Goal: Task Accomplishment & Management: Manage account settings

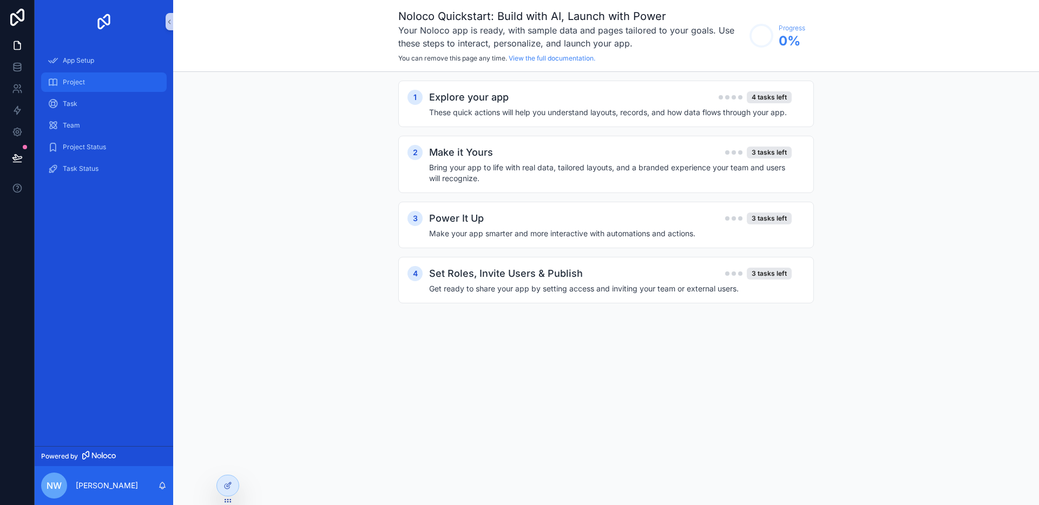
click at [93, 88] on div "Project" at bounding box center [104, 82] width 113 height 17
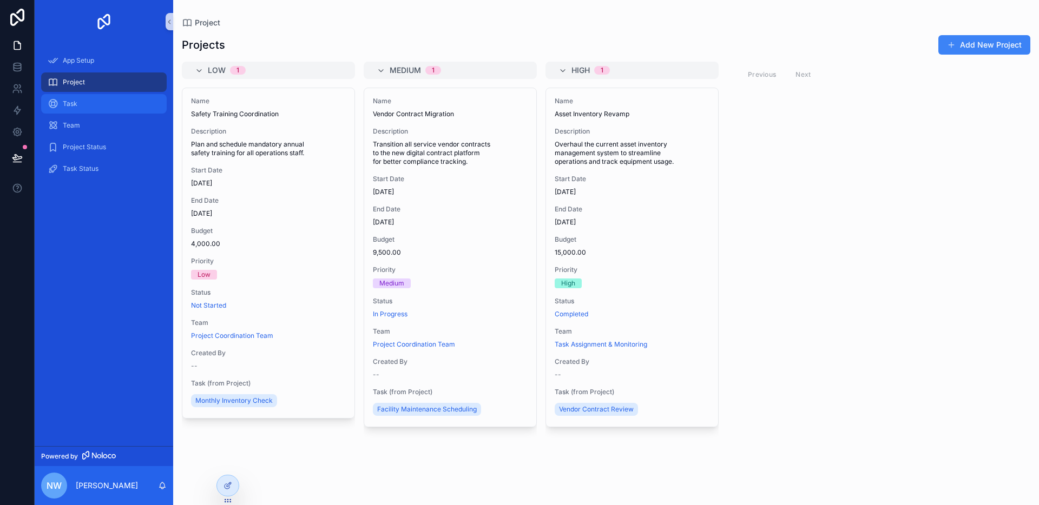
click at [108, 110] on div "Task" at bounding box center [104, 103] width 113 height 17
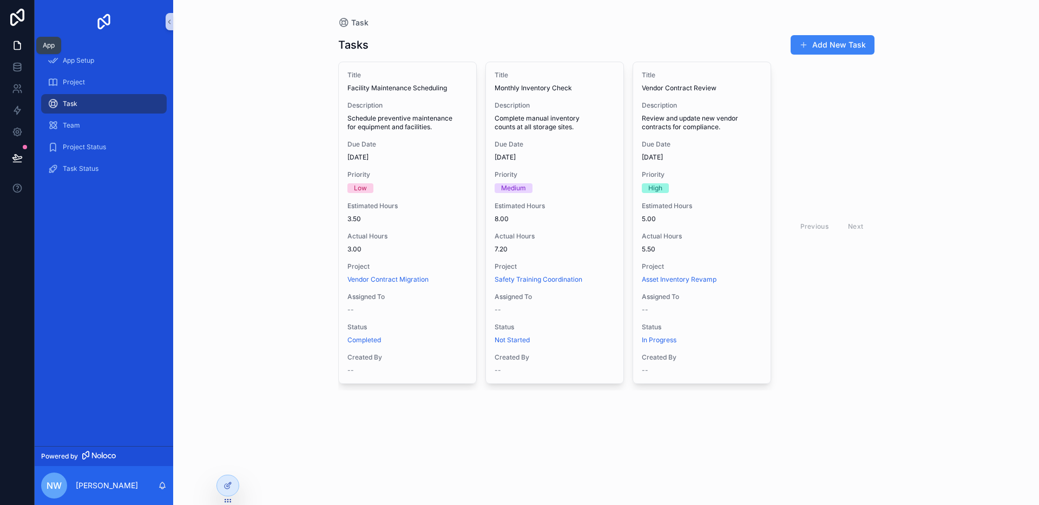
click at [21, 49] on icon at bounding box center [17, 45] width 11 height 11
click at [115, 55] on div "App Setup" at bounding box center [104, 60] width 113 height 17
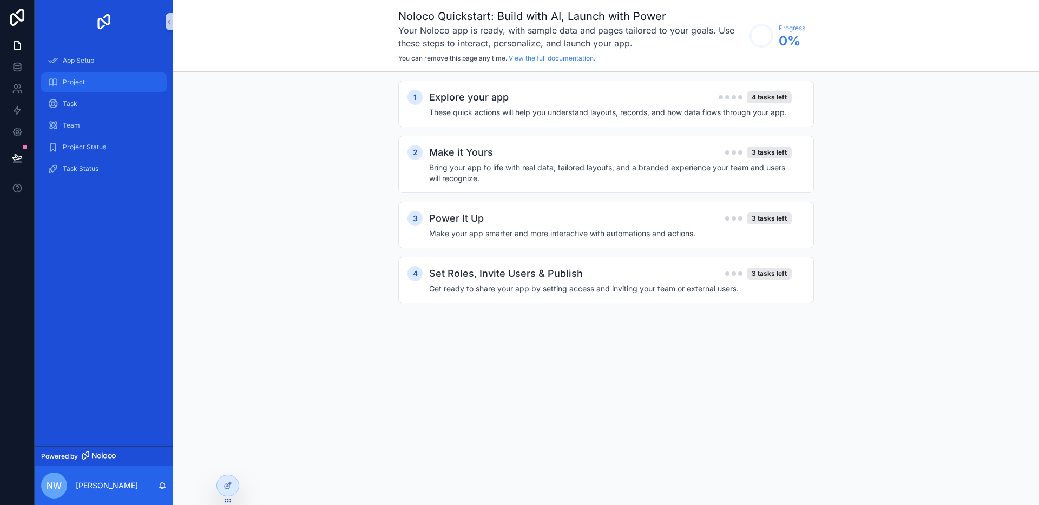
click at [89, 79] on div "Project" at bounding box center [104, 82] width 113 height 17
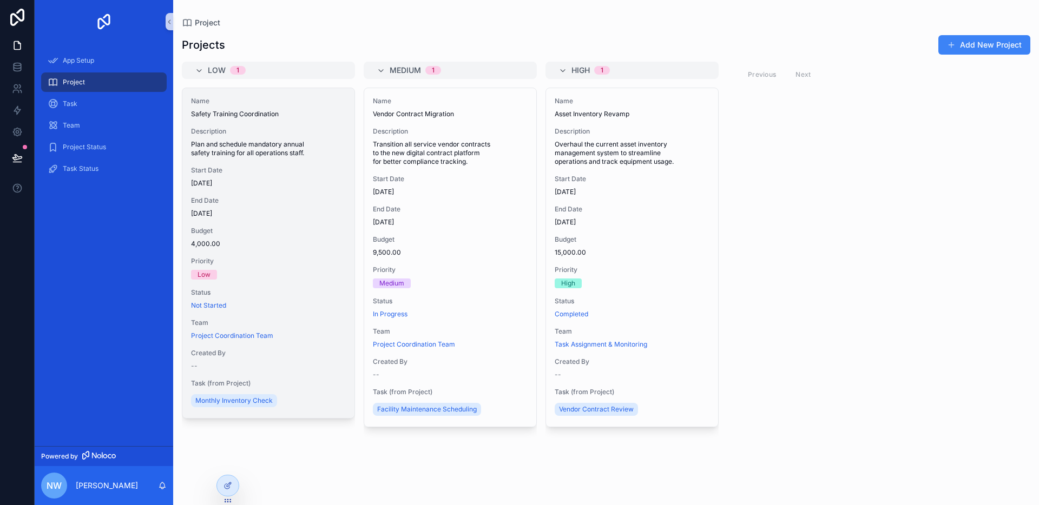
click at [264, 128] on span "Description" at bounding box center [268, 131] width 155 height 9
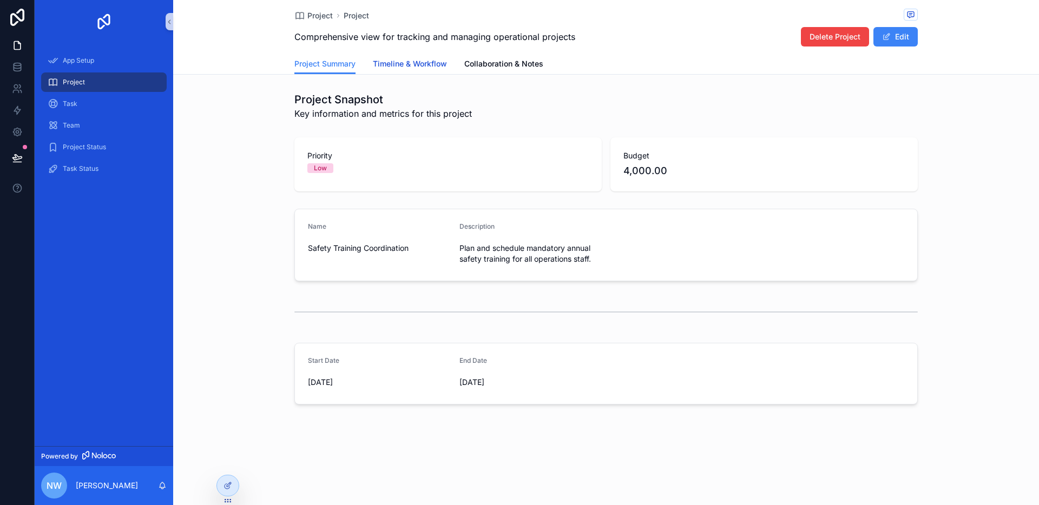
click at [390, 68] on span "Timeline & Workflow" at bounding box center [410, 63] width 74 height 11
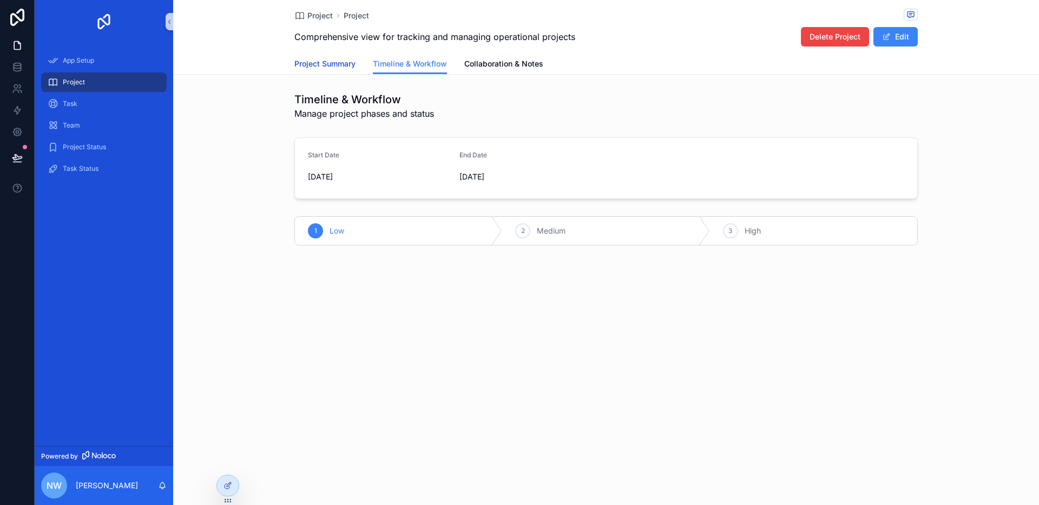
click at [319, 73] on link "Project Summary" at bounding box center [324, 65] width 61 height 22
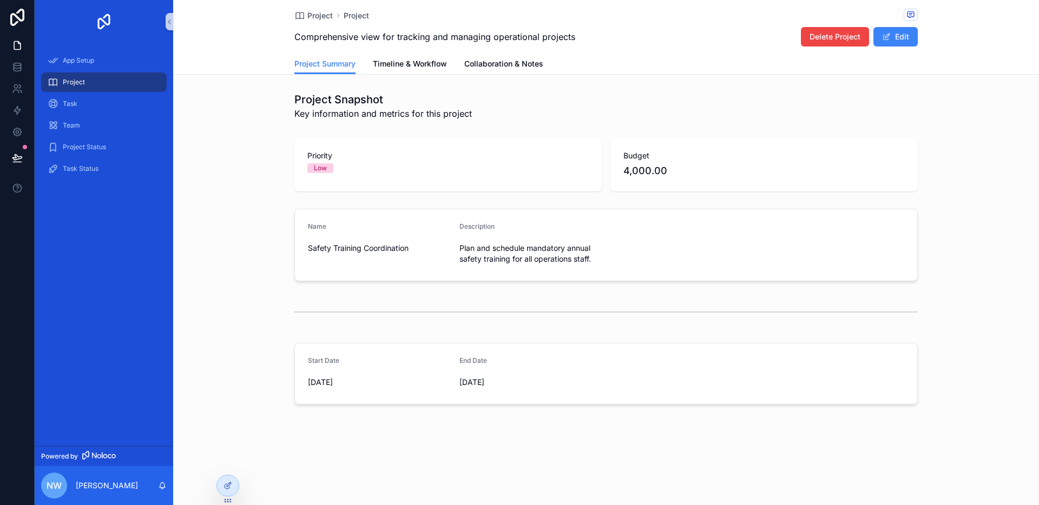
click at [837, 71] on div "Project Summary Timeline & Workflow Collaboration & Notes" at bounding box center [605, 64] width 623 height 21
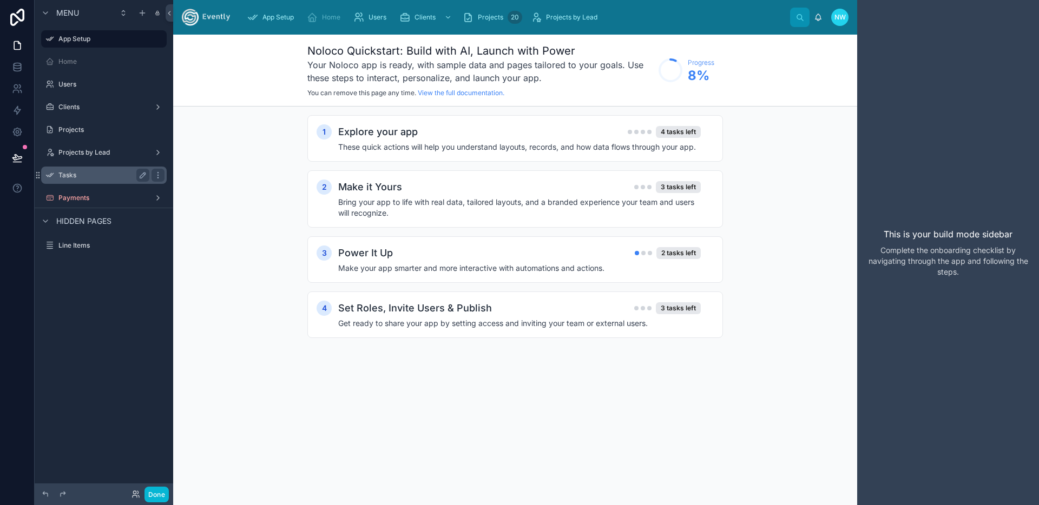
click at [88, 174] on label "Tasks" at bounding box center [101, 175] width 87 height 9
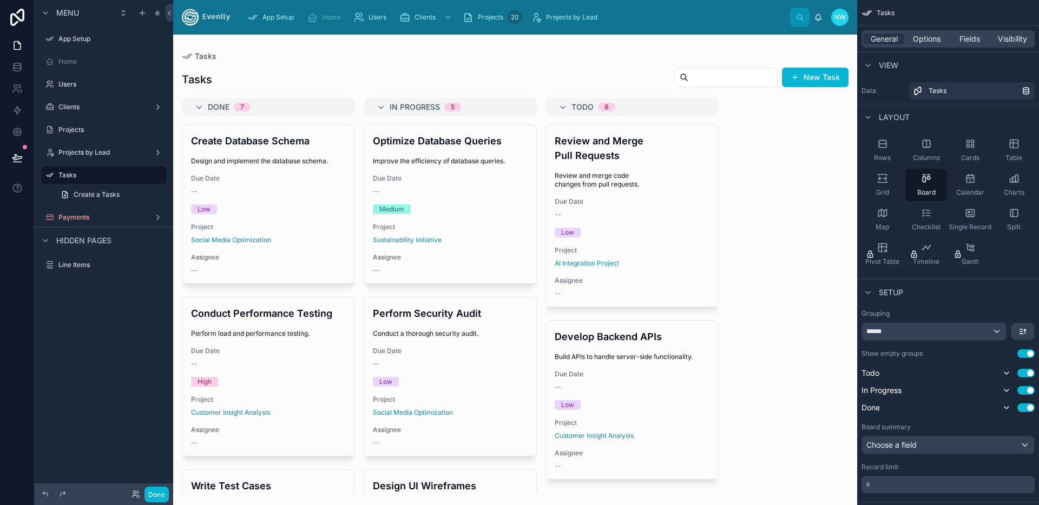
click at [475, 78] on div at bounding box center [515, 270] width 684 height 471
click at [94, 42] on label "App Setup" at bounding box center [101, 39] width 87 height 9
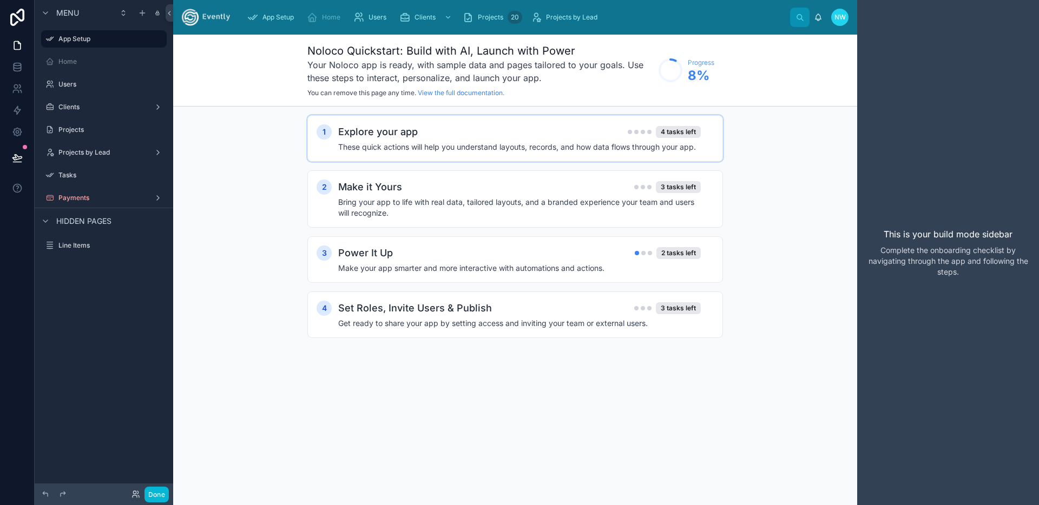
click at [577, 130] on div "Explore your app 4 tasks left" at bounding box center [519, 131] width 363 height 15
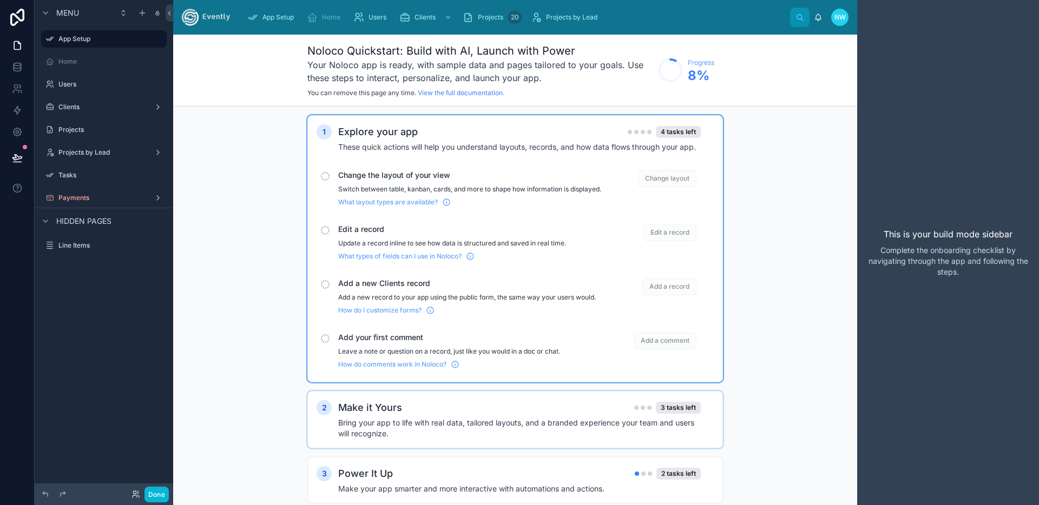
click at [466, 416] on div "Make it Yours 3 tasks left" at bounding box center [519, 407] width 363 height 15
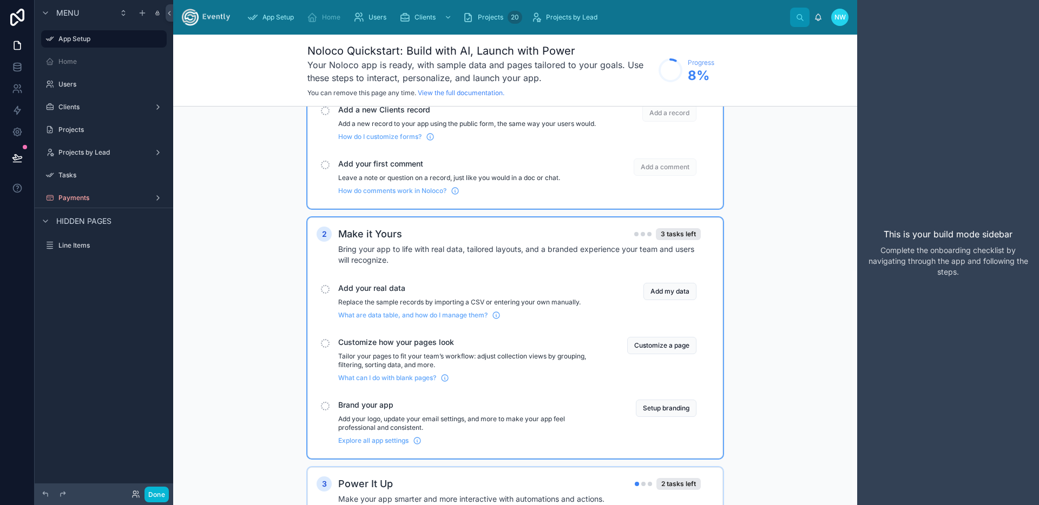
scroll to position [277, 0]
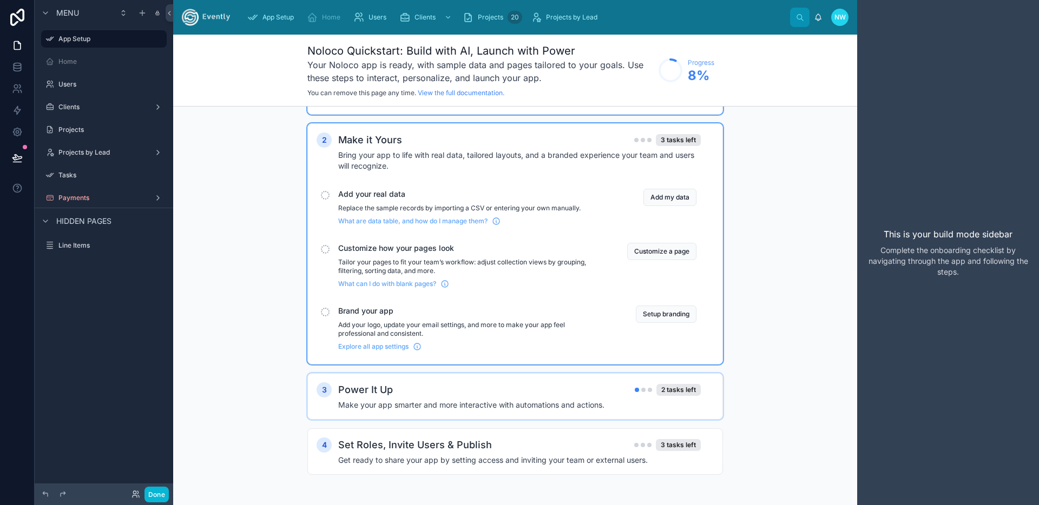
click at [498, 395] on div "Power It Up 2 tasks left" at bounding box center [519, 390] width 363 height 15
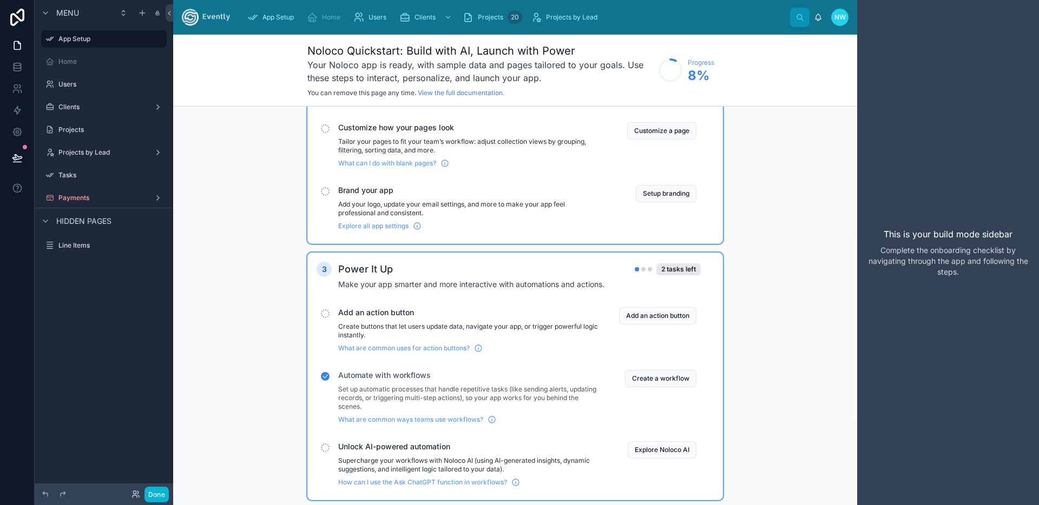
scroll to position [478, 0]
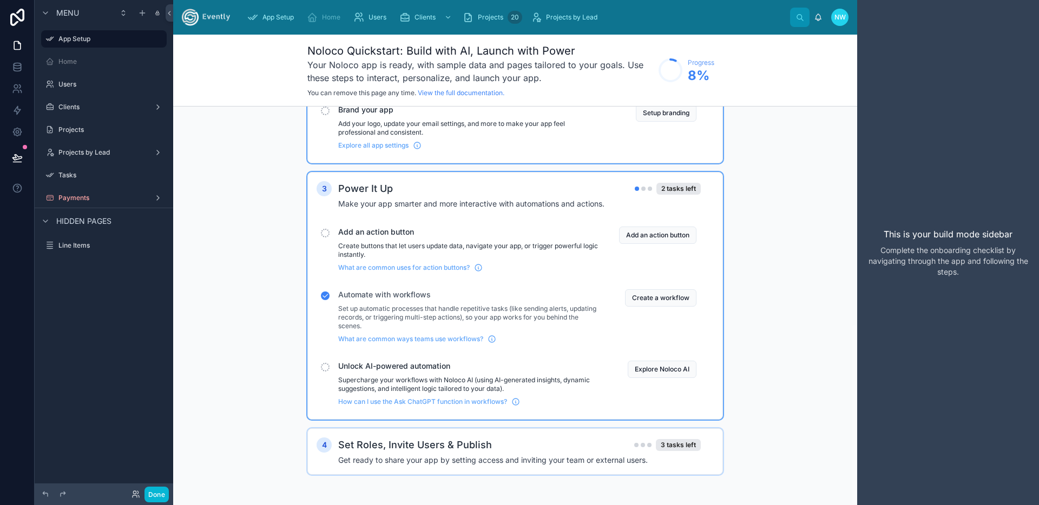
click at [525, 441] on div "Set Roles, Invite Users & Publish 3 tasks left" at bounding box center [519, 445] width 363 height 15
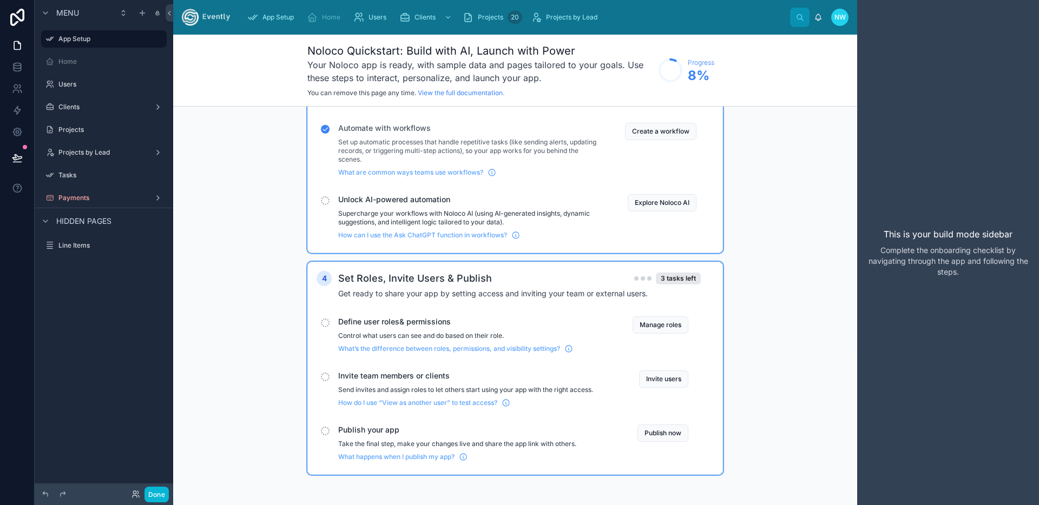
scroll to position [633, 0]
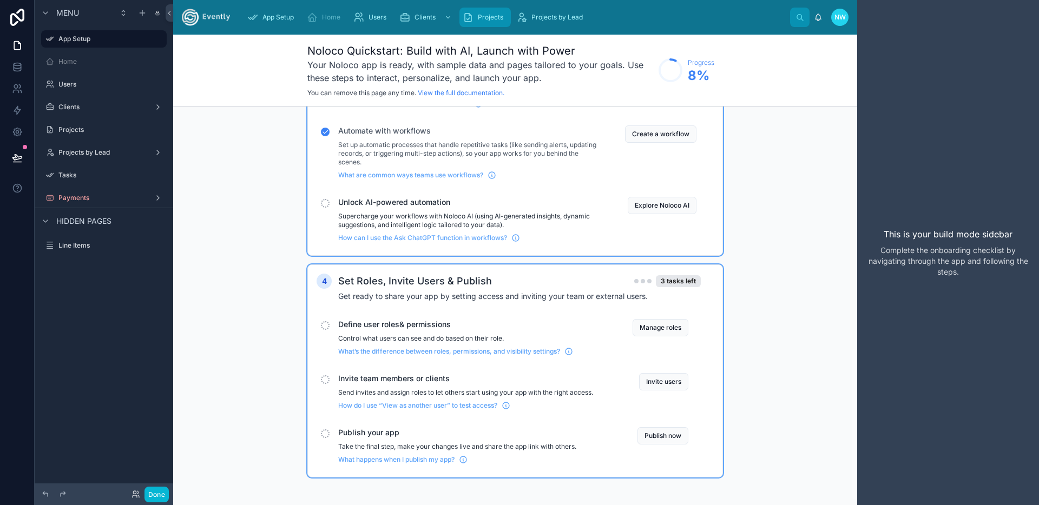
click at [496, 26] on link "Projects 20" at bounding box center [484, 17] width 51 height 19
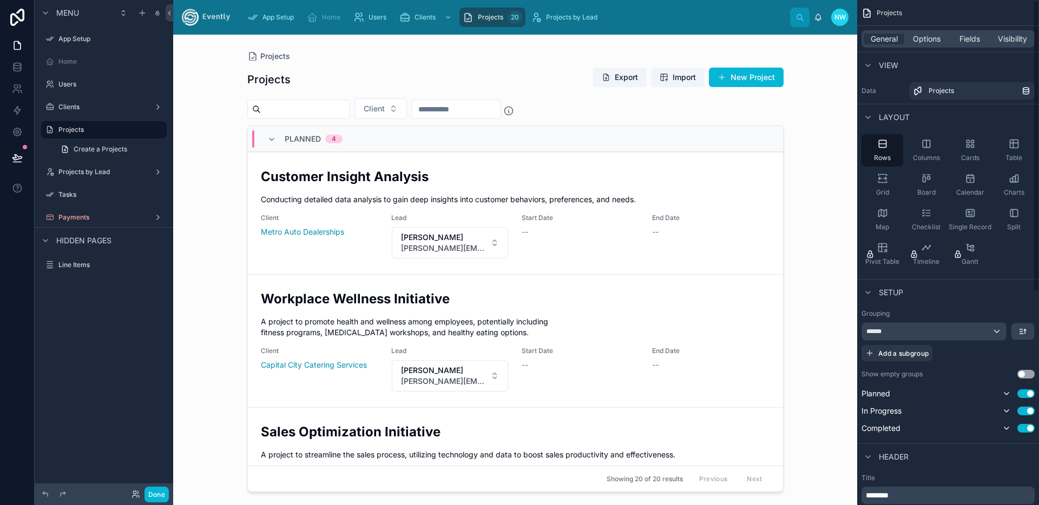
scroll to position [2, 0]
click at [929, 48] on div "General Options Fields Visibility" at bounding box center [948, 39] width 182 height 26
click at [928, 41] on span "Options" at bounding box center [927, 39] width 28 height 11
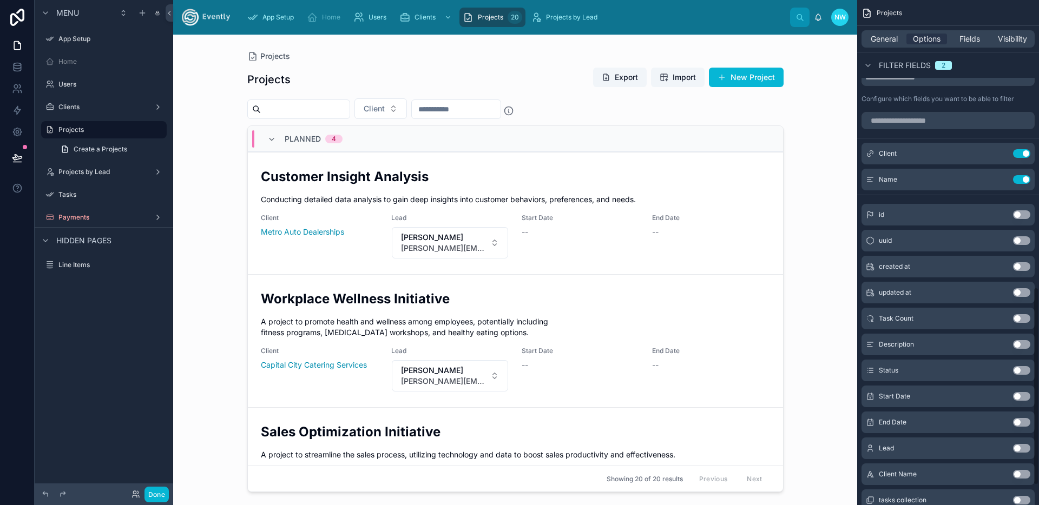
scroll to position [784, 0]
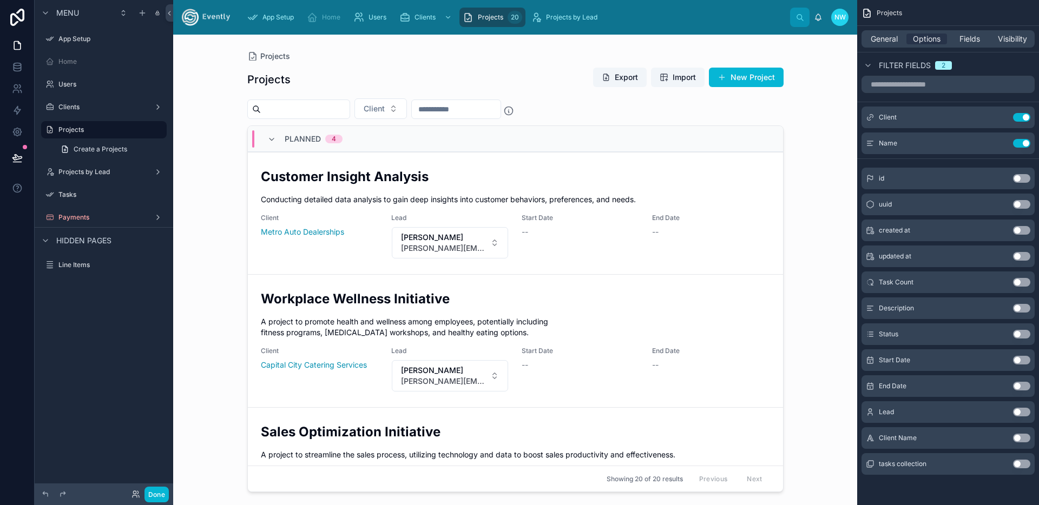
click at [196, 202] on div "Projects Projects Export Import New Project Client Planned 4 Customer Insight A…" at bounding box center [515, 270] width 684 height 471
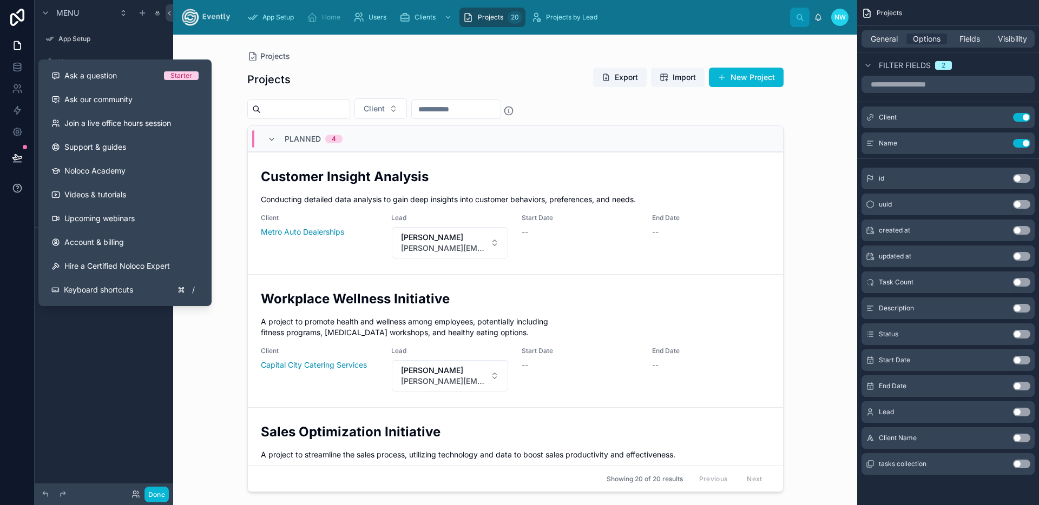
click at [21, 200] on button at bounding box center [17, 188] width 34 height 30
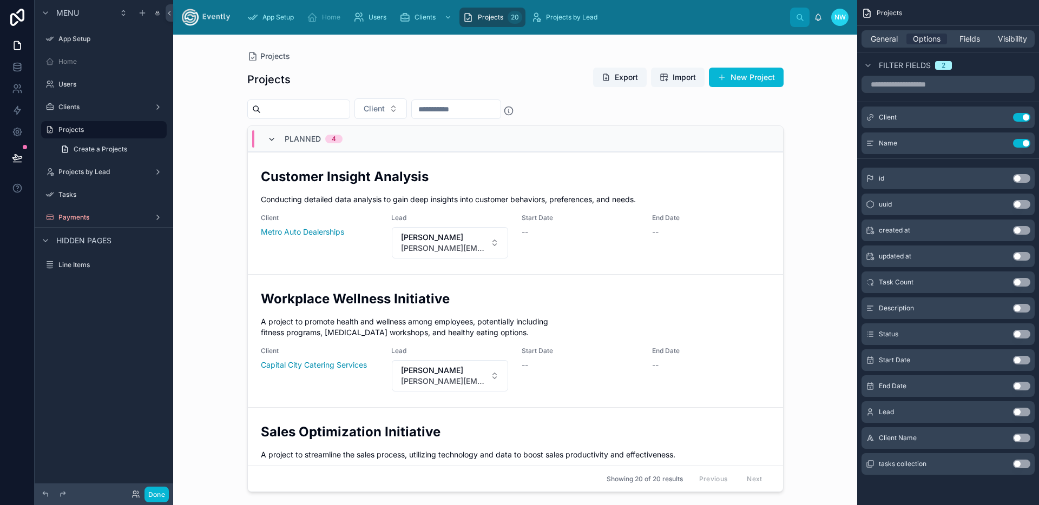
click at [273, 135] on icon at bounding box center [271, 139] width 9 height 9
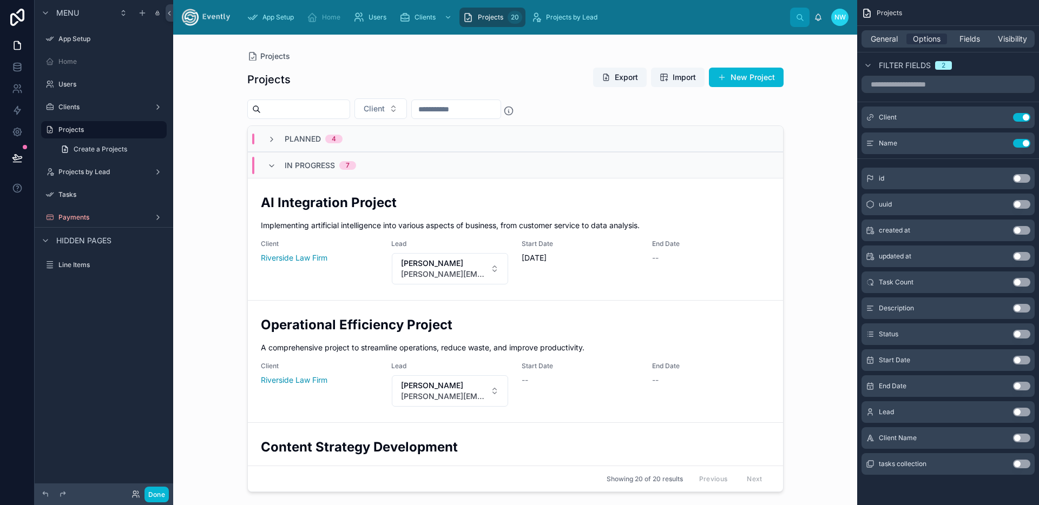
click at [225, 18] on img at bounding box center [206, 17] width 48 height 17
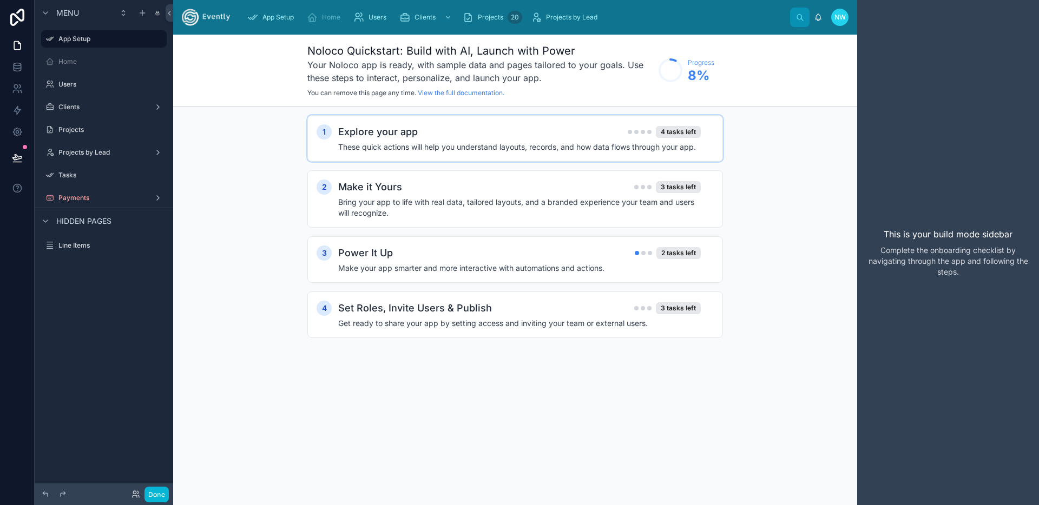
click at [644, 132] on div "scrollable content" at bounding box center [643, 132] width 4 height 4
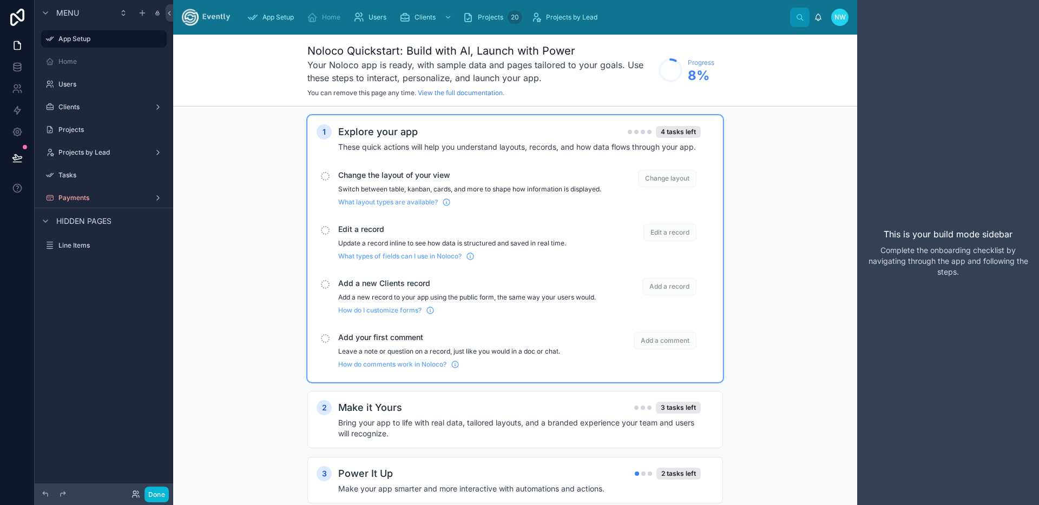
click at [482, 194] on p "Switch between table, kanban, cards, and more to shape how information is displ…" at bounding box center [469, 189] width 263 height 9
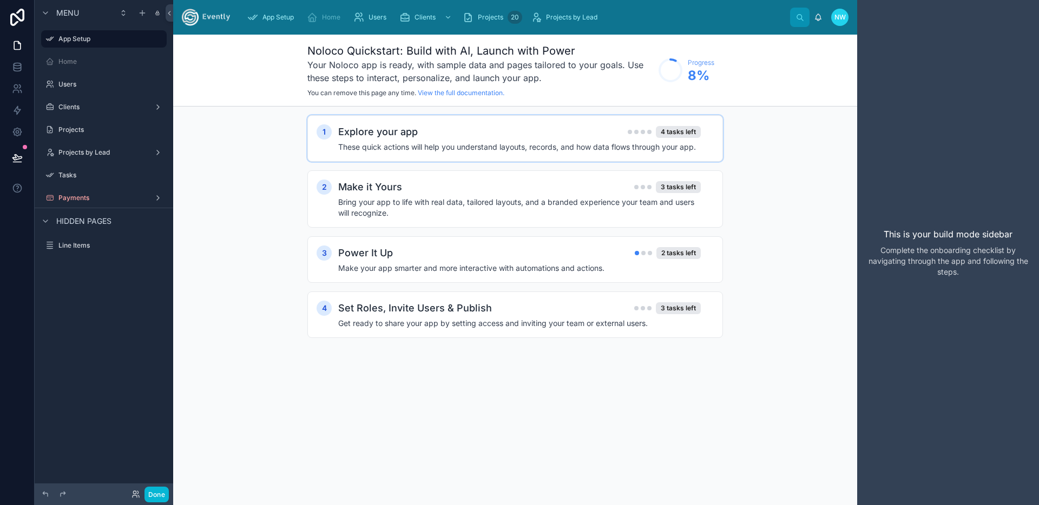
click at [482, 201] on h4 "Bring your app to life with real data, tailored layouts, and a branded experien…" at bounding box center [519, 208] width 363 height 22
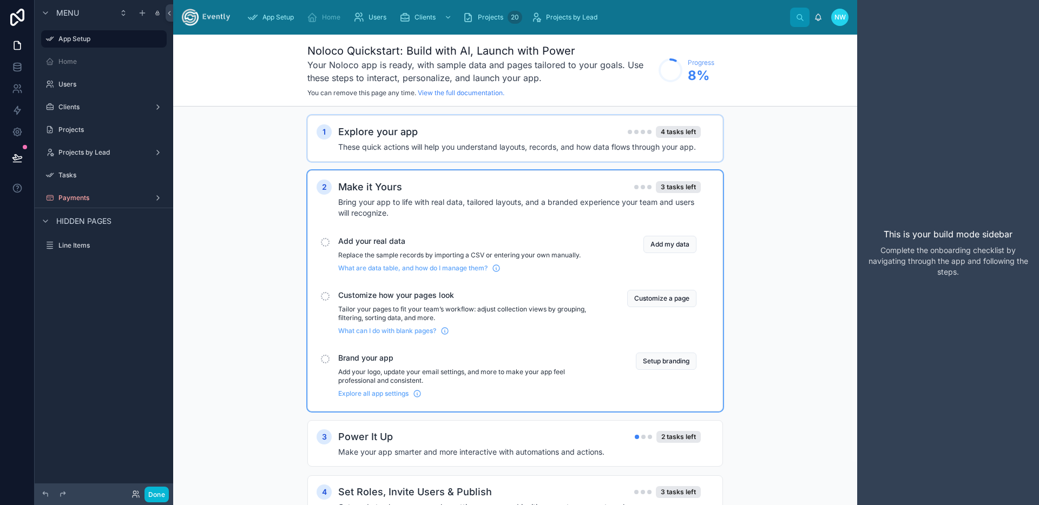
click at [453, 259] on p "Replace the sample records by importing a CSV or entering your own manually." at bounding box center [469, 255] width 263 height 9
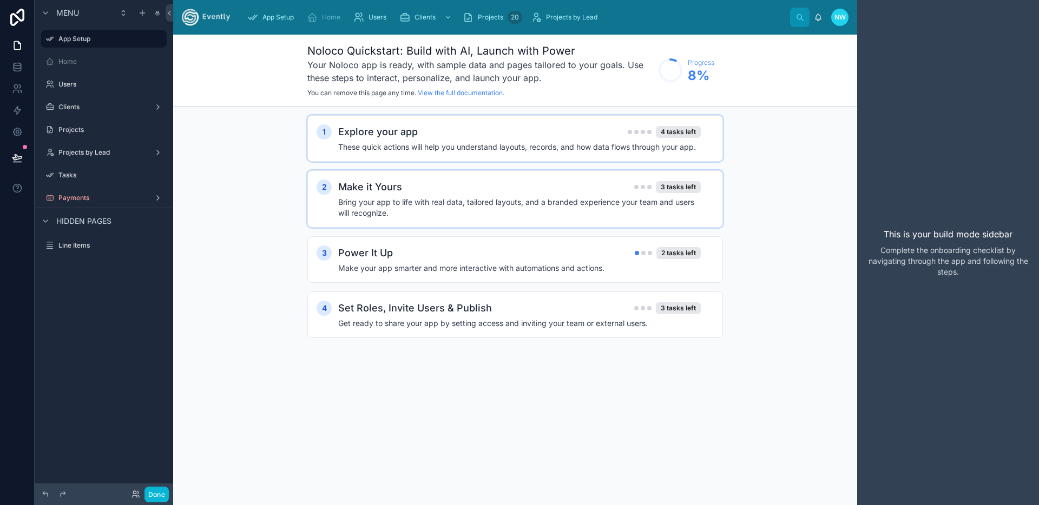
click at [453, 259] on div "Power It Up 2 tasks left" at bounding box center [519, 253] width 363 height 15
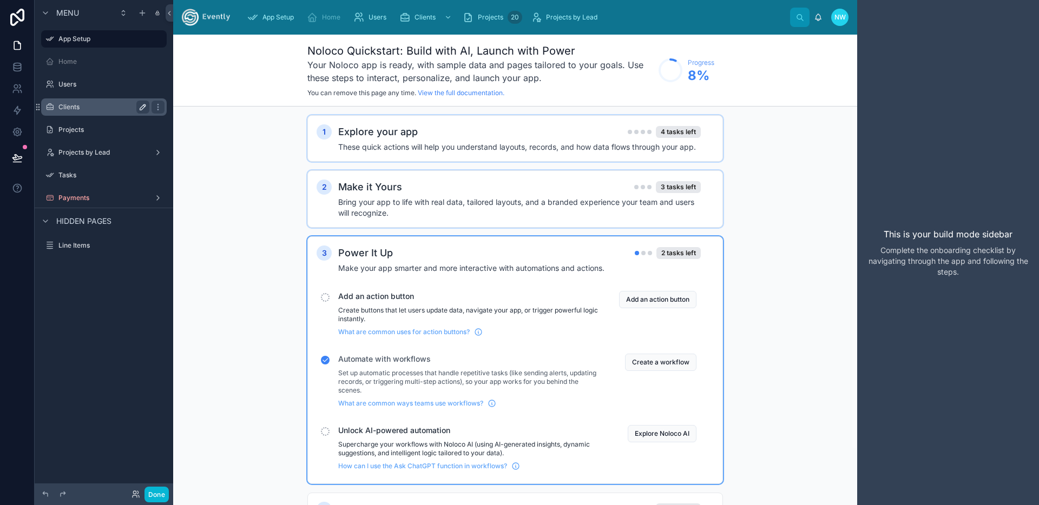
click at [139, 104] on icon "scrollable content" at bounding box center [143, 107] width 9 height 9
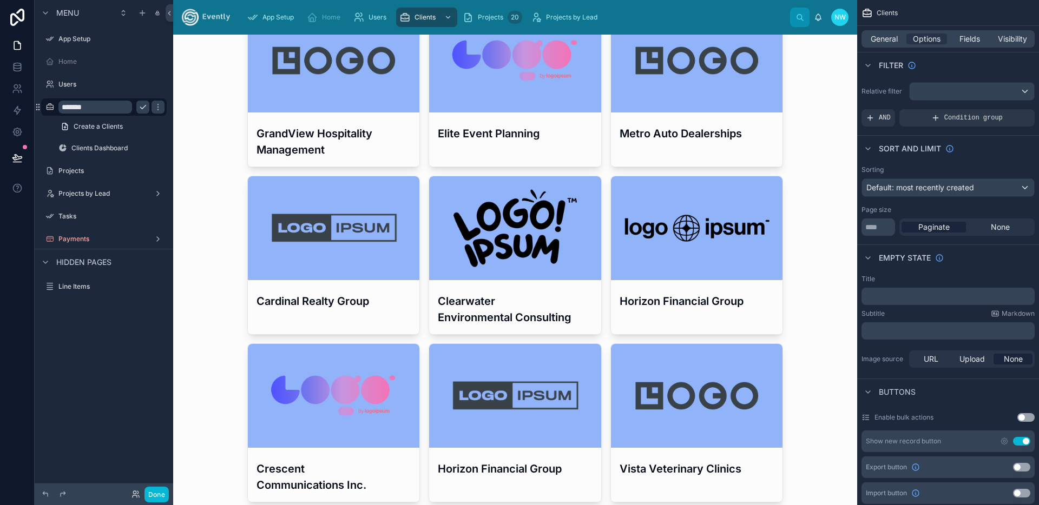
scroll to position [121, 0]
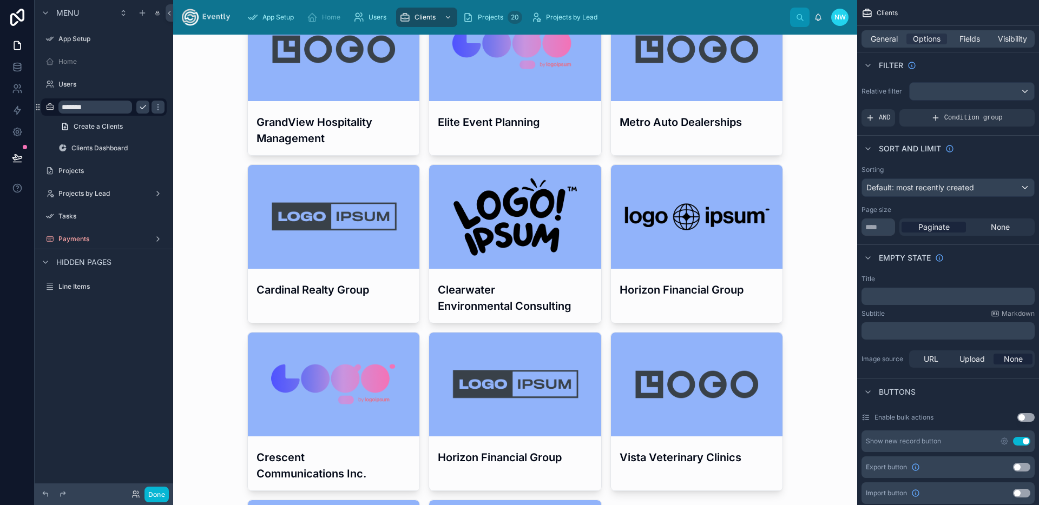
click at [650, 223] on div at bounding box center [697, 217] width 172 height 13
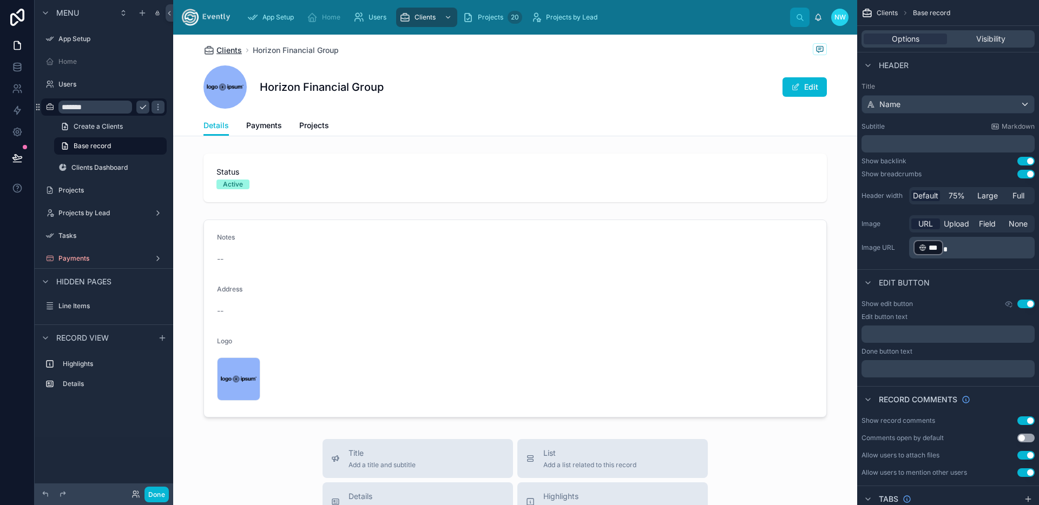
click at [230, 49] on span "Clients" at bounding box center [228, 50] width 25 height 11
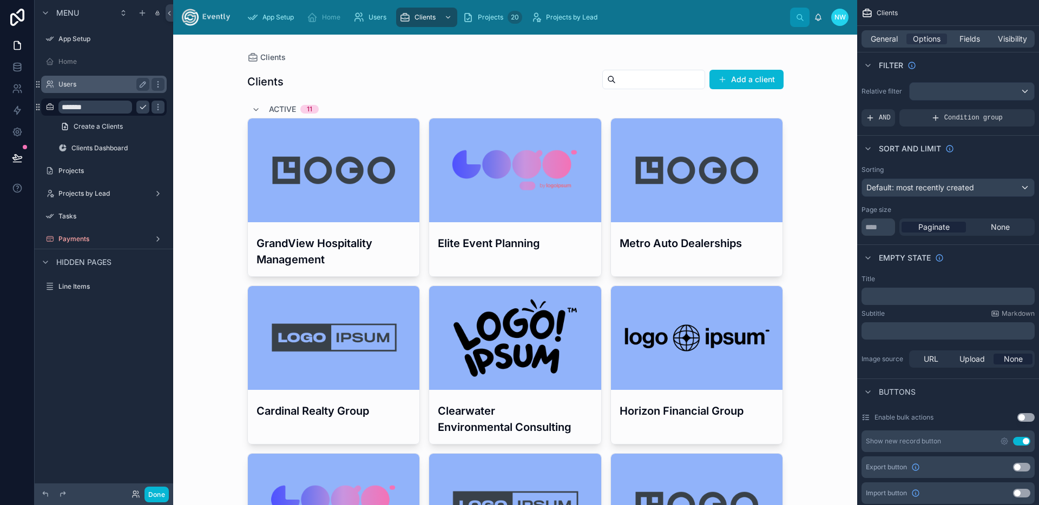
click at [76, 82] on label "Users" at bounding box center [101, 84] width 87 height 9
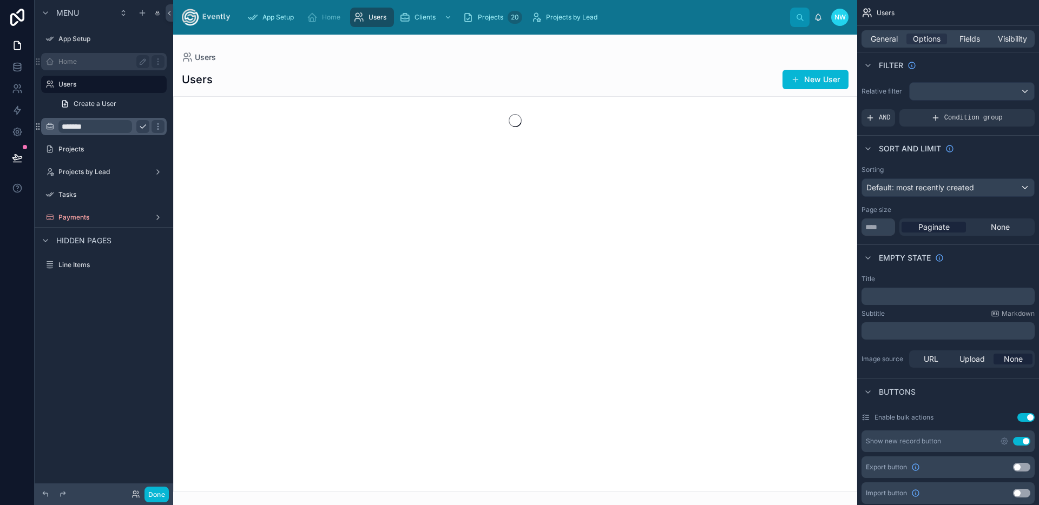
click at [84, 66] on div "Home" at bounding box center [103, 61] width 91 height 13
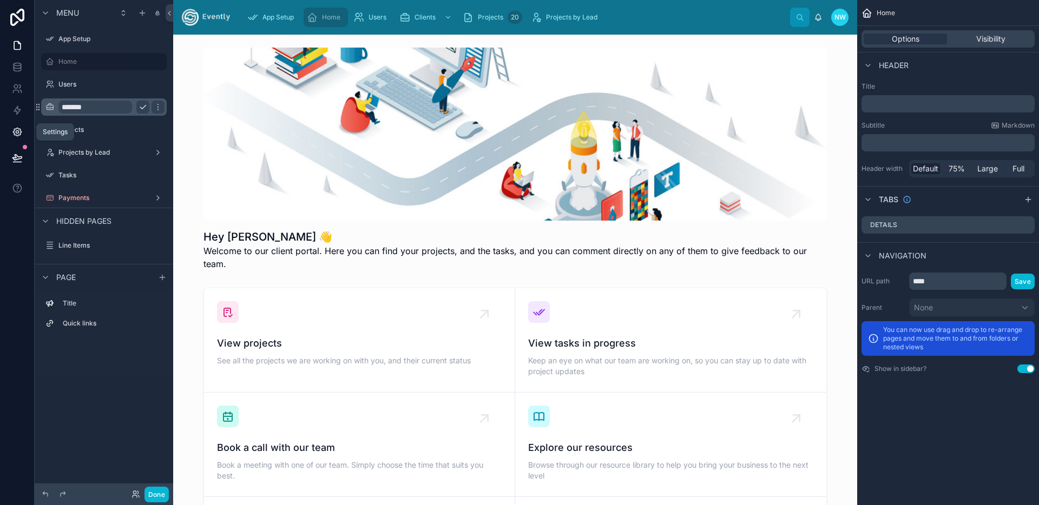
click at [17, 133] on icon at bounding box center [17, 132] width 3 height 3
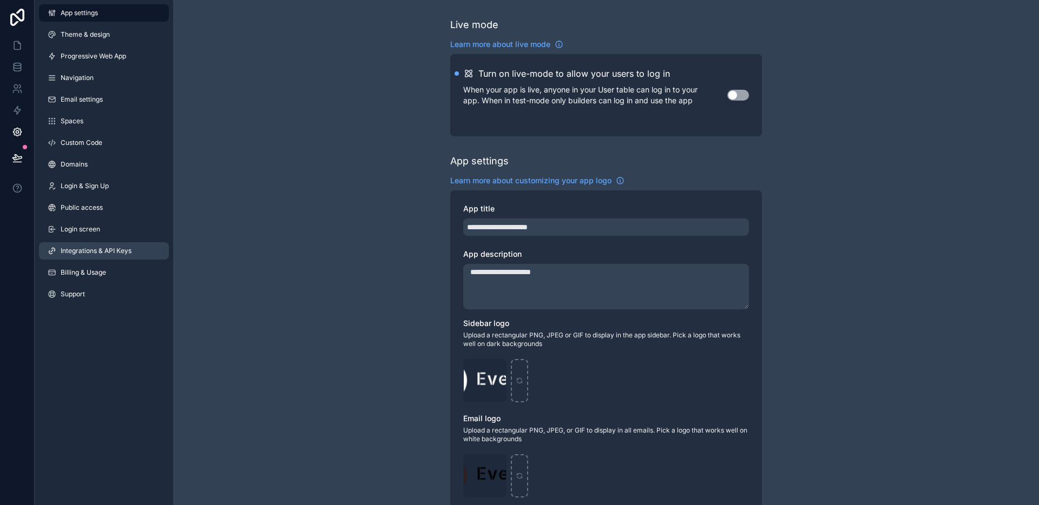
click at [108, 247] on span "Integrations & API Keys" at bounding box center [96, 251] width 71 height 9
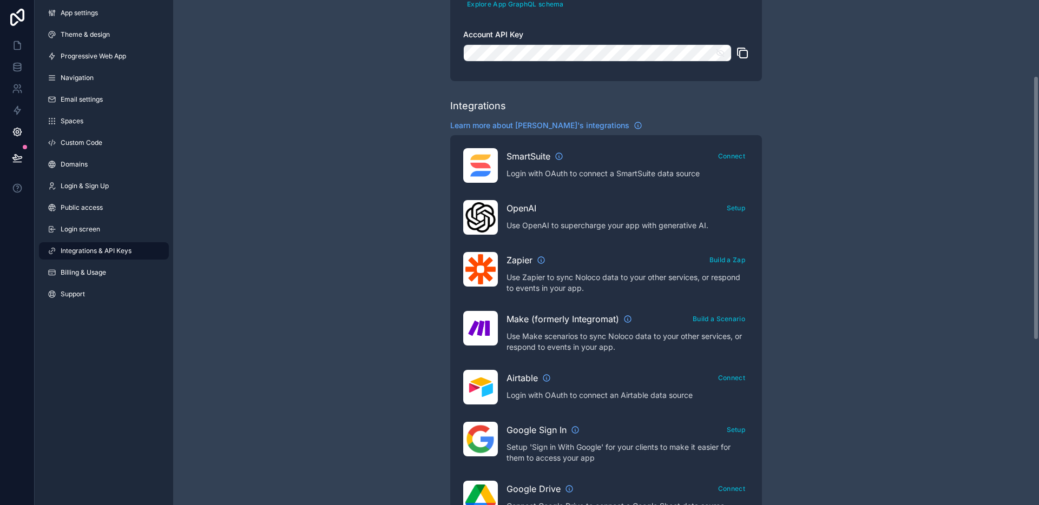
scroll to position [459, 0]
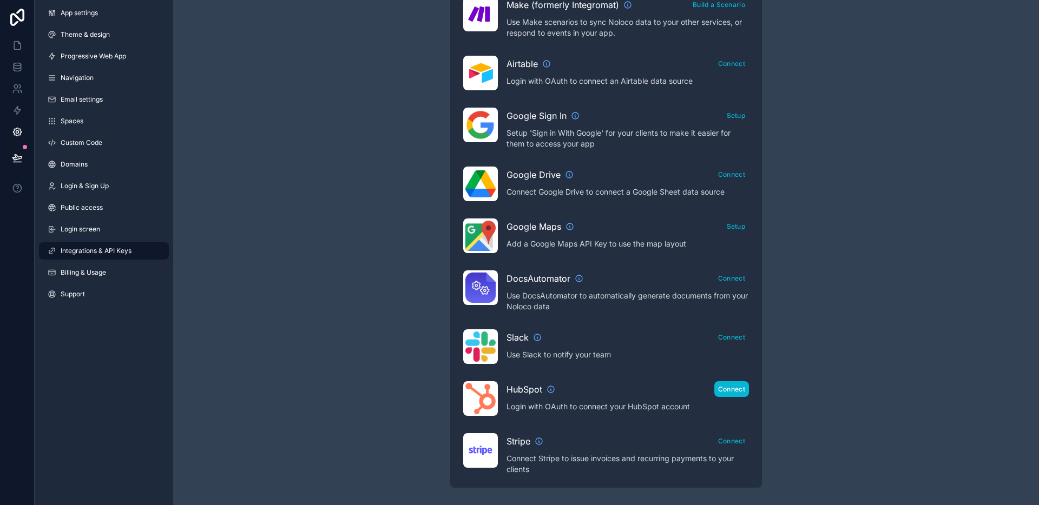
click at [742, 383] on button "Connect" at bounding box center [731, 390] width 35 height 16
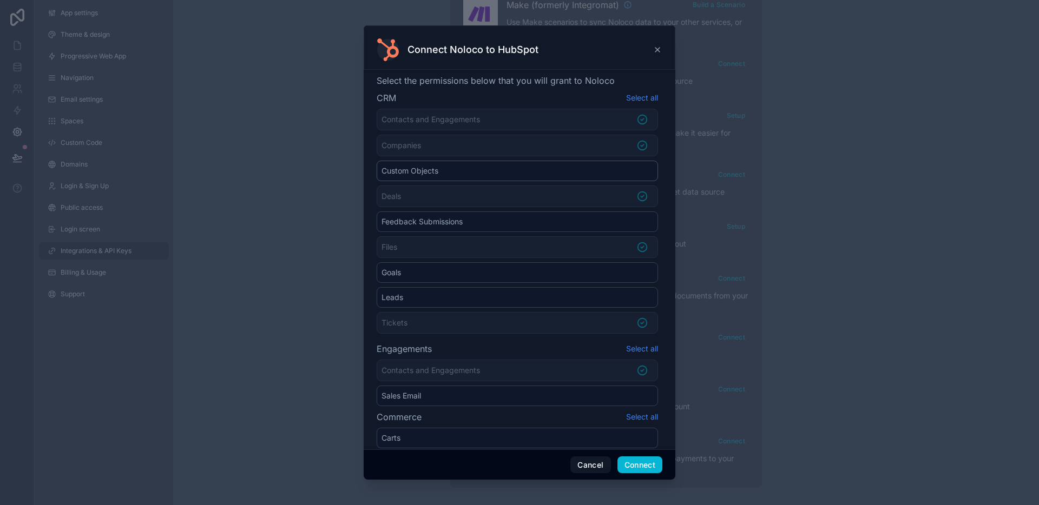
click at [583, 166] on li "Custom Objects" at bounding box center [517, 171] width 281 height 21
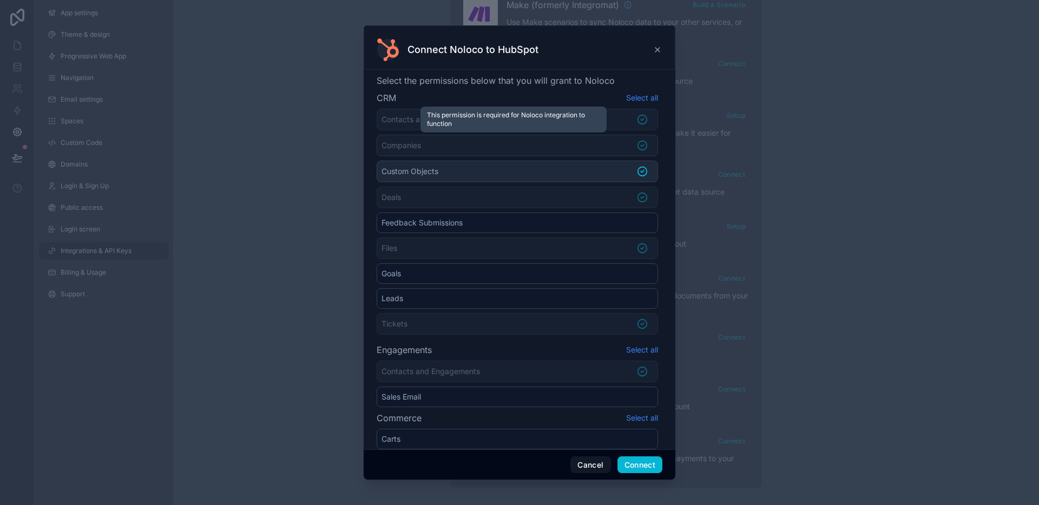
click at [529, 147] on li "Companies" at bounding box center [517, 146] width 281 height 22
click at [571, 141] on li "Companies" at bounding box center [517, 146] width 281 height 22
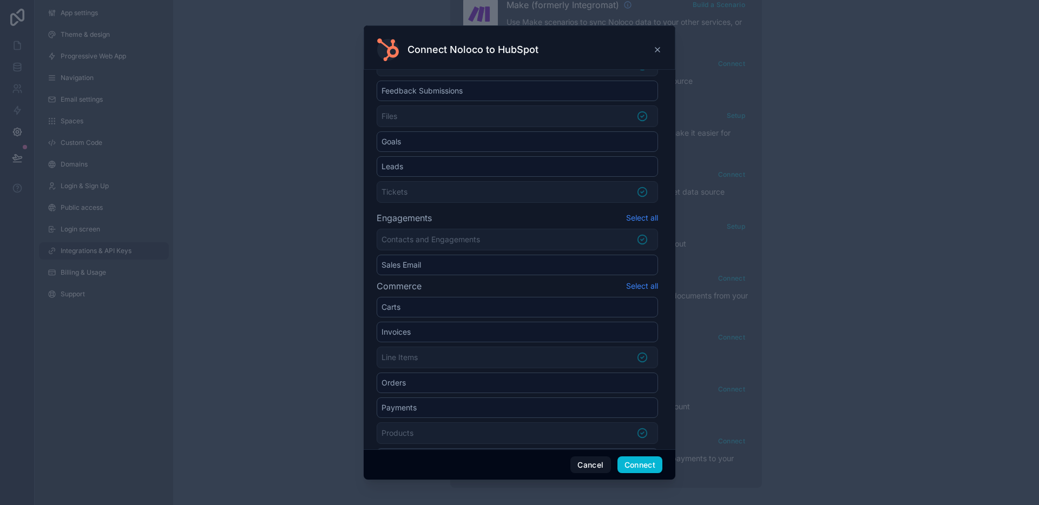
scroll to position [159, 0]
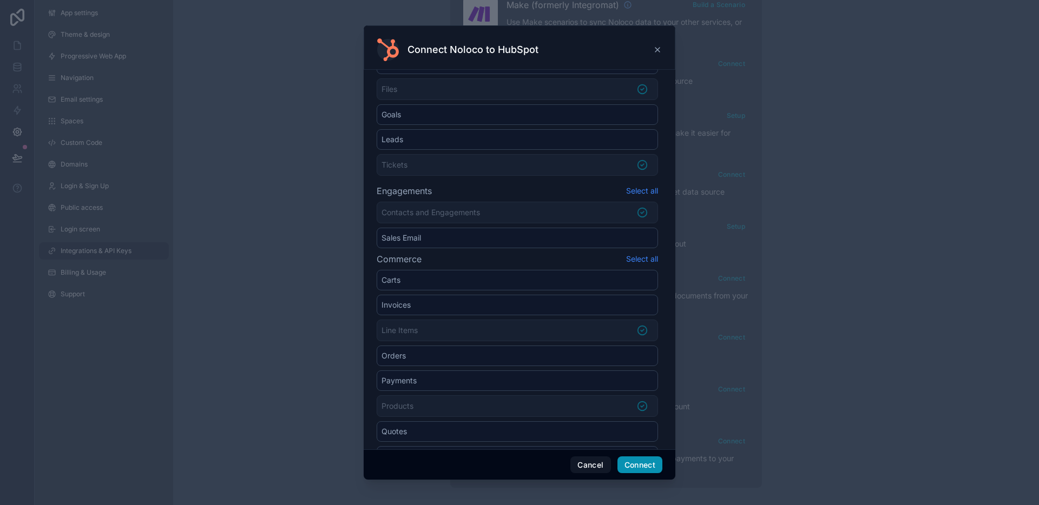
click at [643, 465] on button "Connect" at bounding box center [639, 465] width 45 height 17
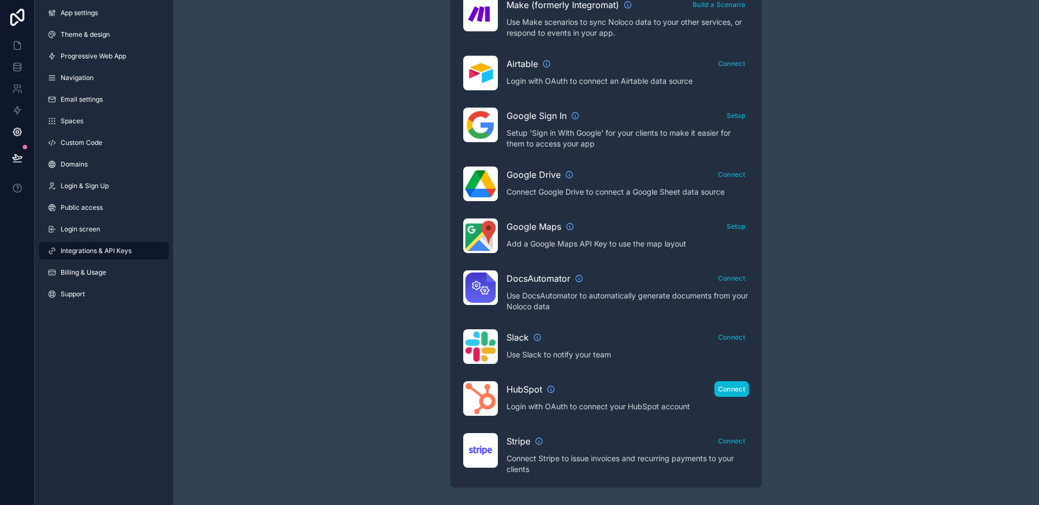
click at [735, 387] on button "Connect" at bounding box center [731, 390] width 35 height 16
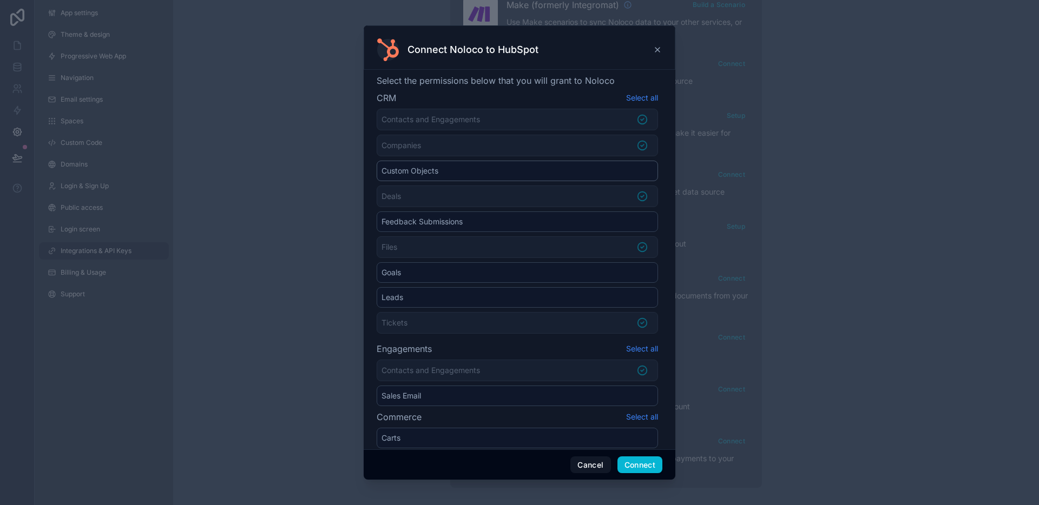
click at [639, 173] on li "Custom Objects" at bounding box center [517, 171] width 281 height 21
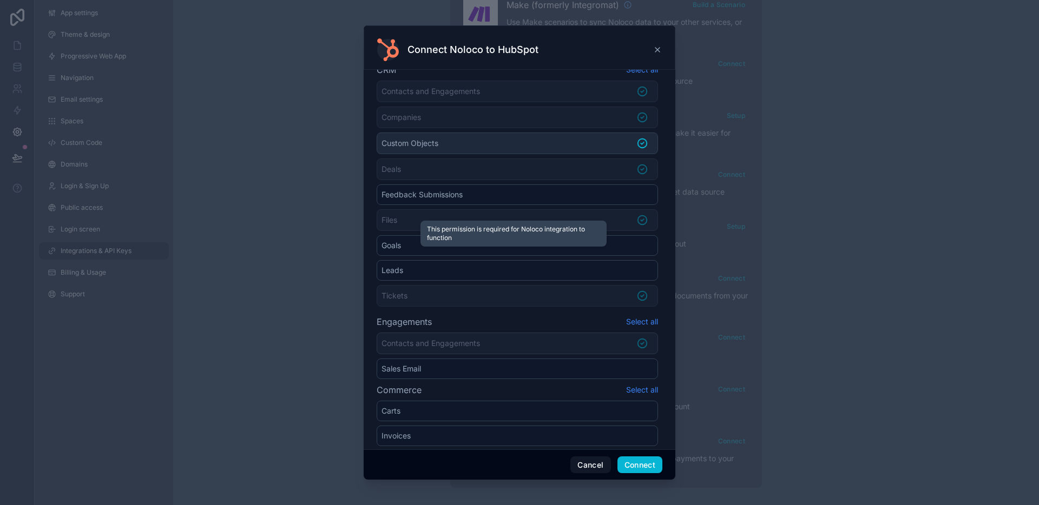
scroll to position [254, 0]
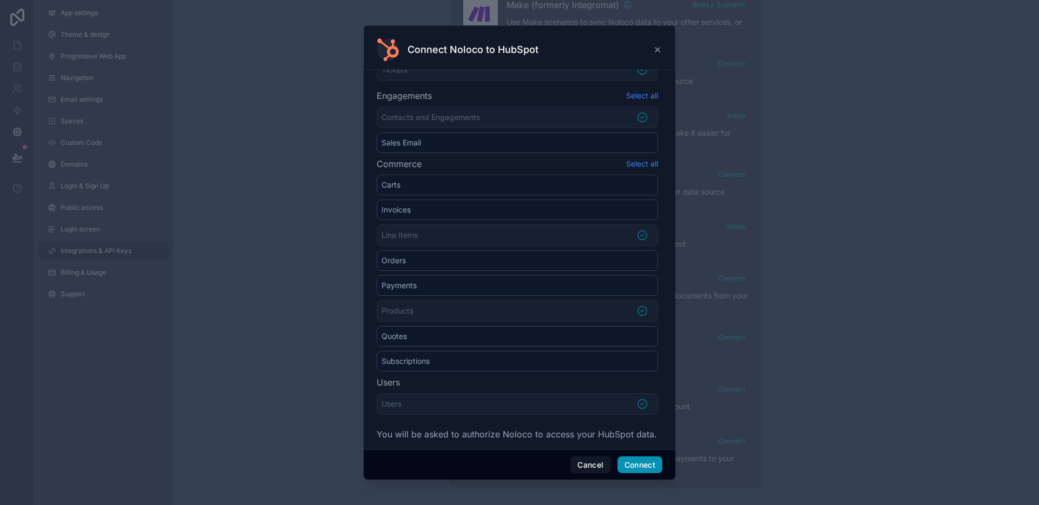
click at [640, 470] on button "Connect" at bounding box center [639, 465] width 45 height 17
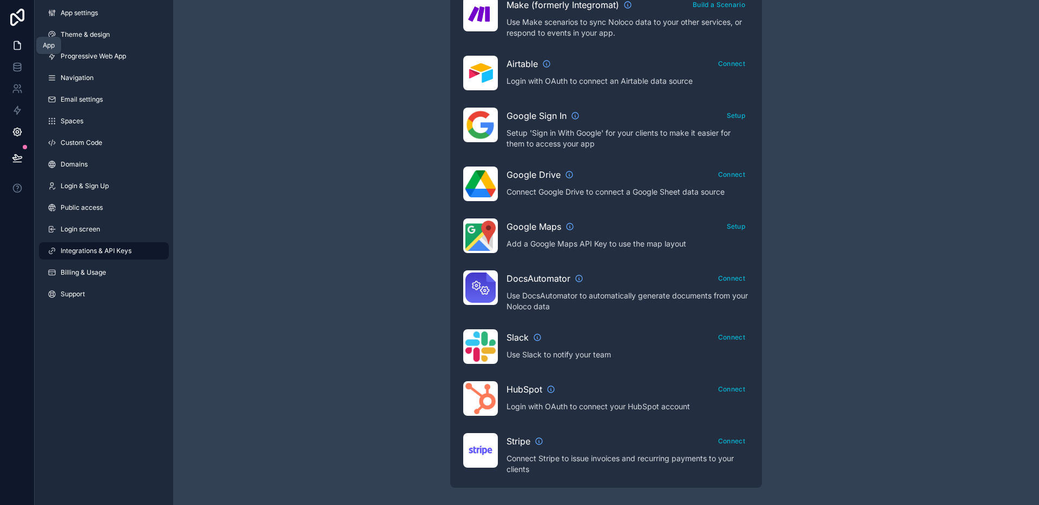
click at [24, 52] on link at bounding box center [17, 46] width 34 height 22
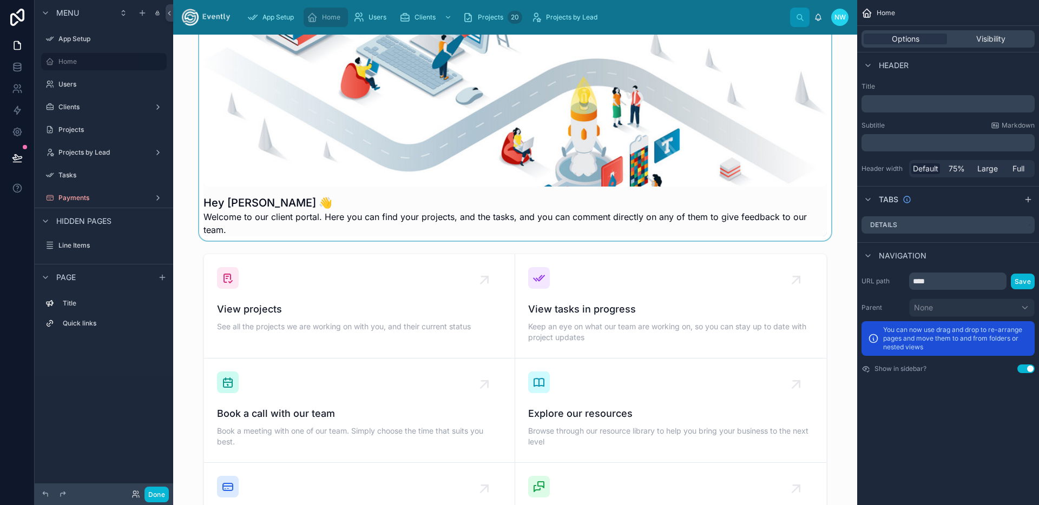
scroll to position [35, 0]
click at [661, 317] on div at bounding box center [515, 410] width 667 height 323
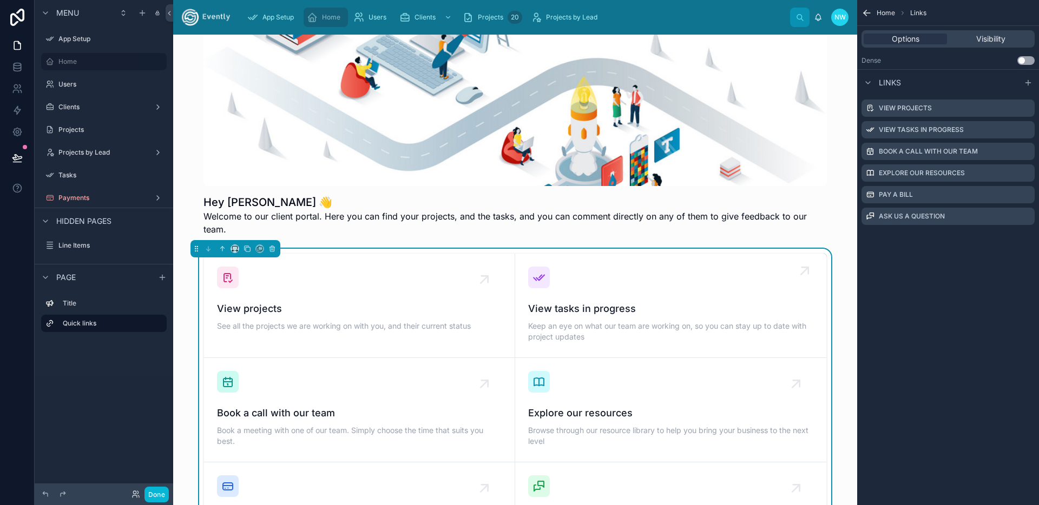
click at [617, 321] on span "Keep an eye on what our team are working on, so you can stay up to date with pr…" at bounding box center [670, 332] width 285 height 22
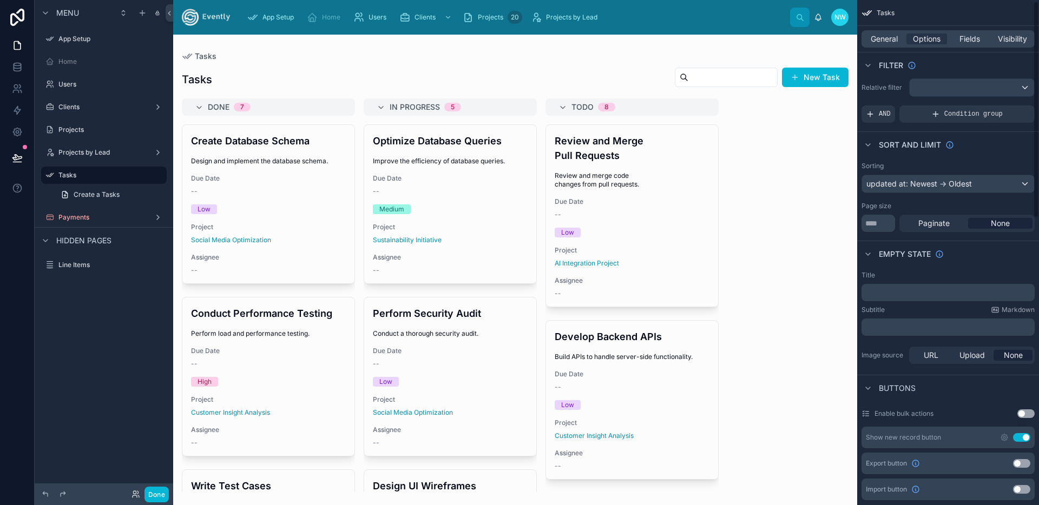
scroll to position [4, 0]
click at [102, 338] on div "Menu App Setup Home Users Clients Projects Projects by Lead Tasks Create a Task…" at bounding box center [104, 246] width 139 height 492
click at [21, 134] on icon at bounding box center [17, 132] width 11 height 11
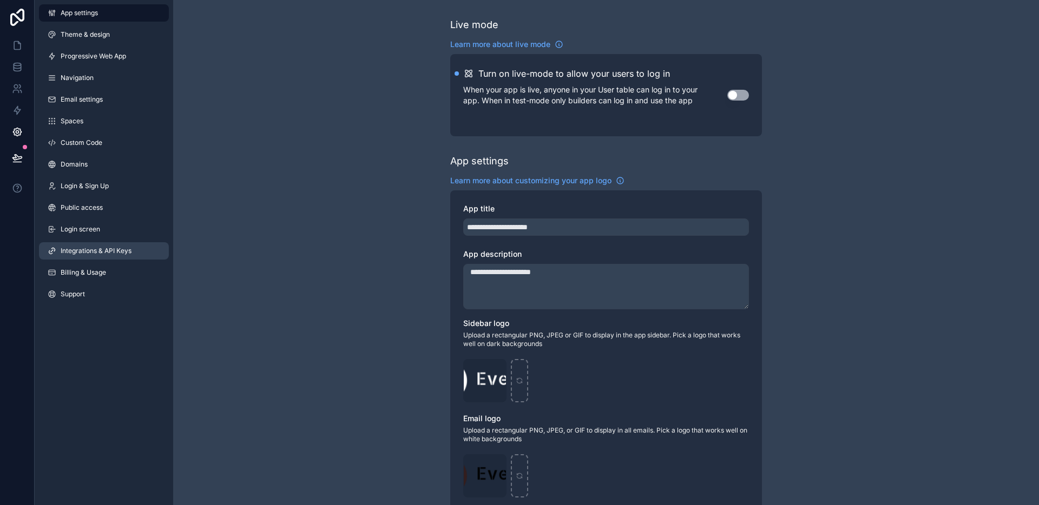
click at [102, 252] on span "Integrations & API Keys" at bounding box center [96, 251] width 71 height 9
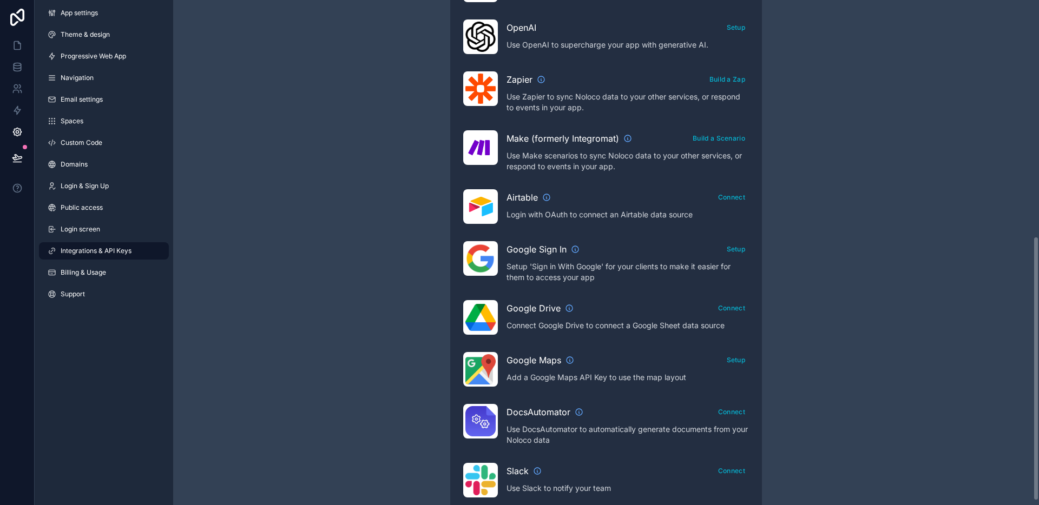
scroll to position [453, 0]
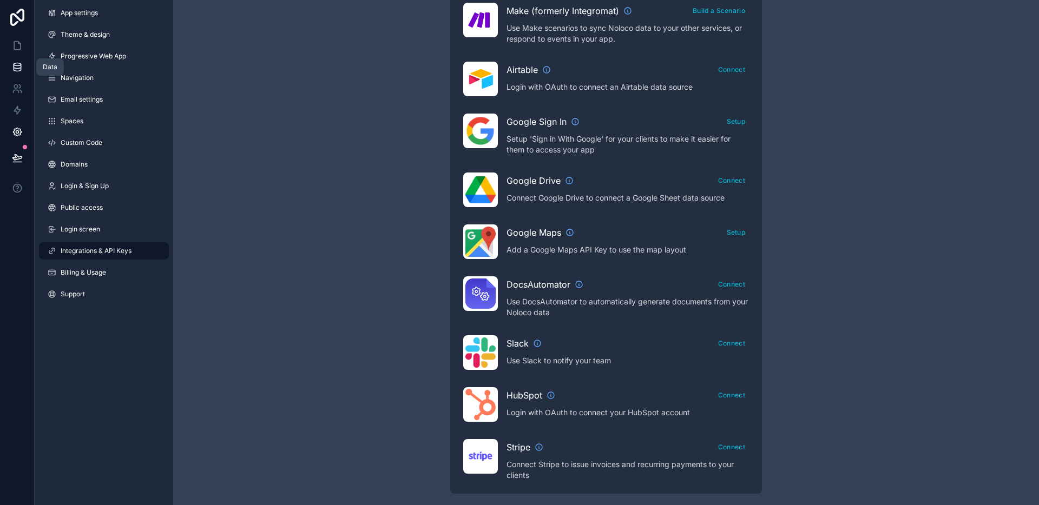
click at [18, 71] on icon at bounding box center [17, 69] width 7 height 4
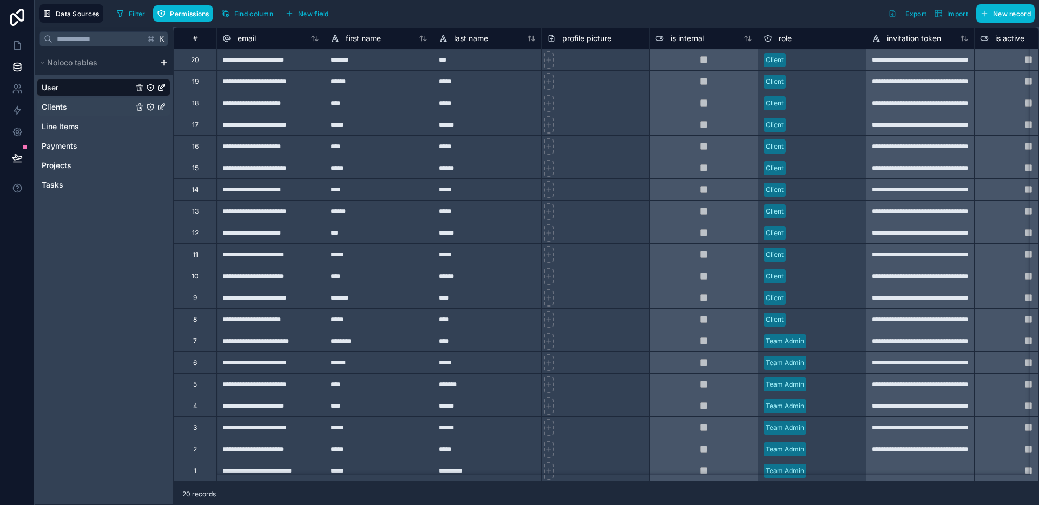
click at [84, 109] on div "Clients" at bounding box center [104, 106] width 134 height 17
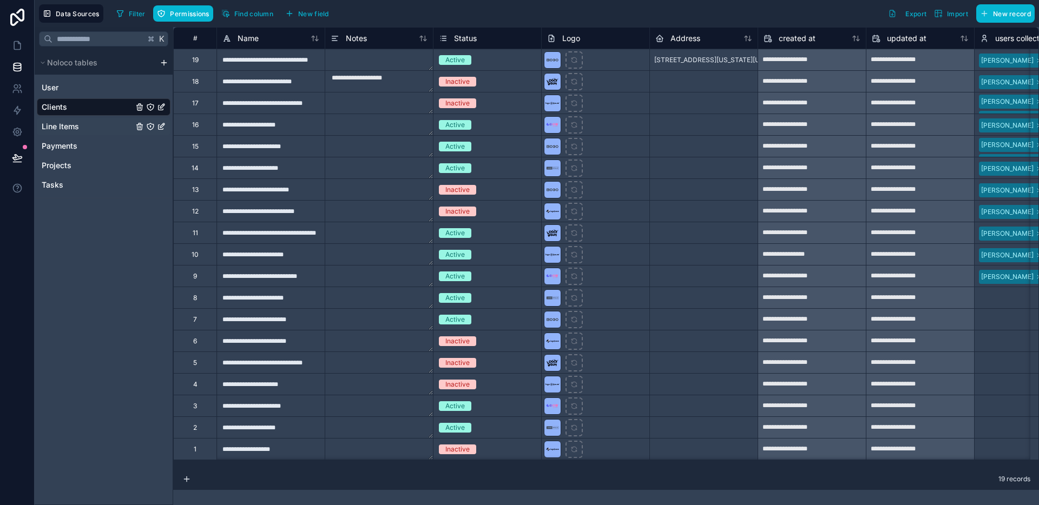
click at [79, 129] on div "Line Items" at bounding box center [104, 126] width 134 height 17
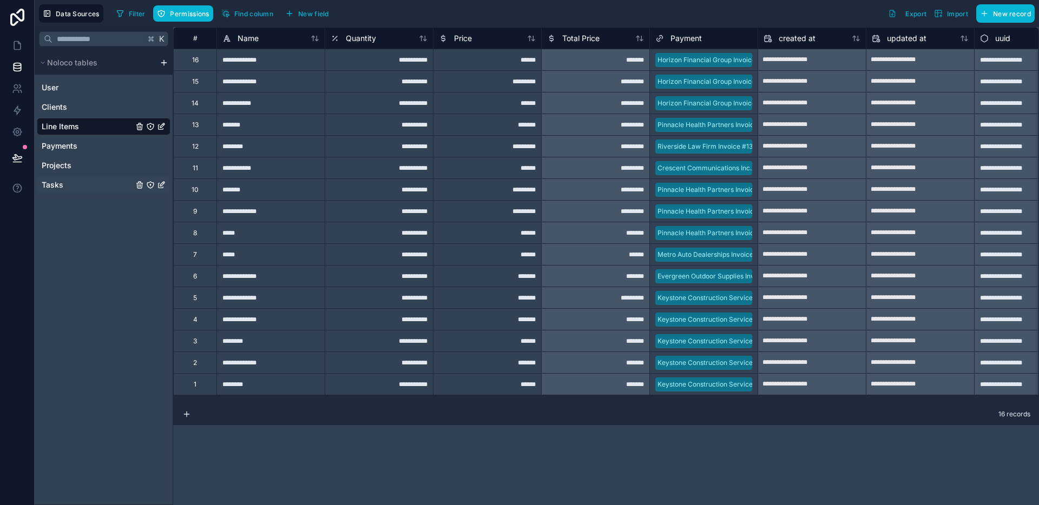
click at [63, 188] on div "Tasks" at bounding box center [104, 184] width 134 height 17
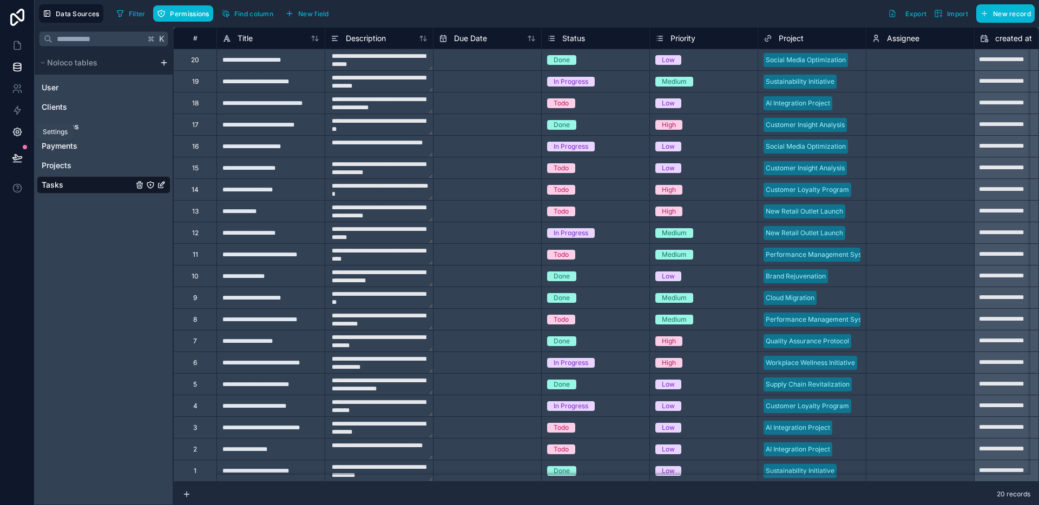
click at [21, 129] on icon at bounding box center [17, 132] width 11 height 11
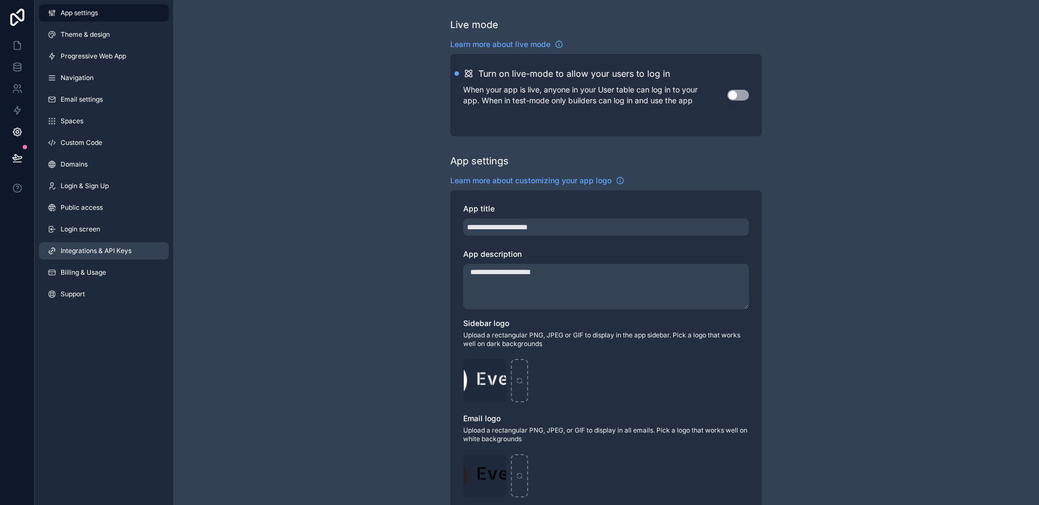
click at [85, 253] on span "Integrations & API Keys" at bounding box center [96, 251] width 71 height 9
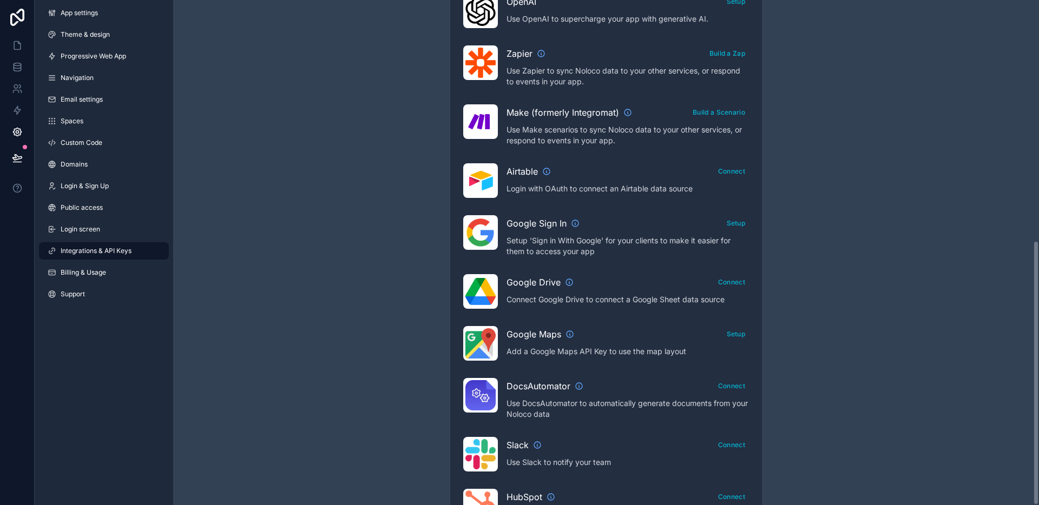
scroll to position [459, 0]
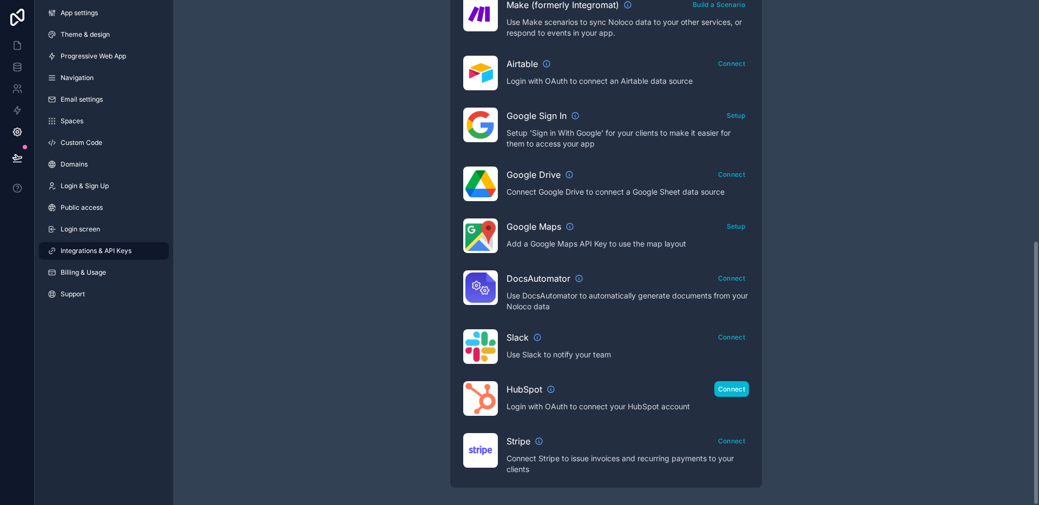
click at [734, 383] on button "Connect" at bounding box center [731, 390] width 35 height 16
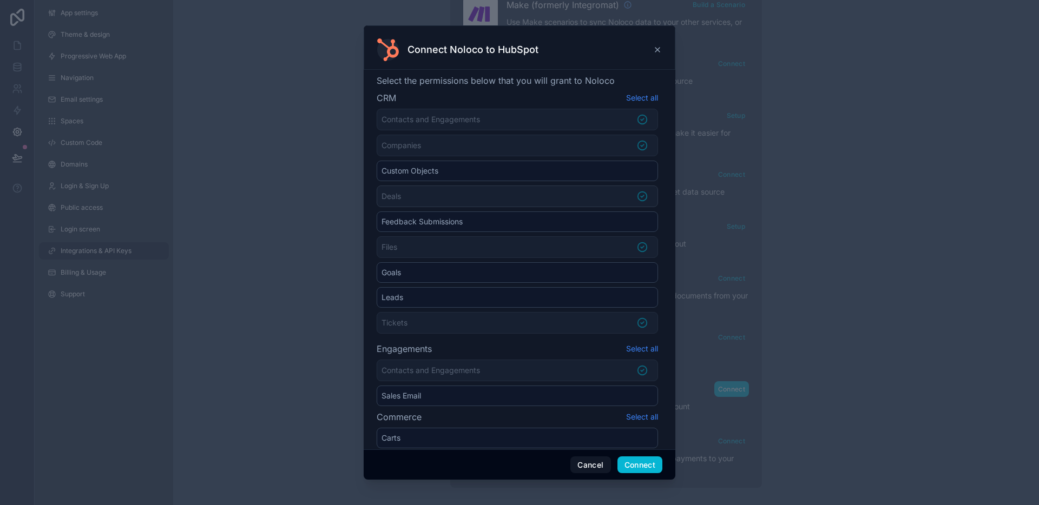
scroll to position [2, 0]
click at [640, 168] on li "Custom Objects" at bounding box center [517, 169] width 281 height 21
click at [636, 462] on button "Connect" at bounding box center [639, 465] width 45 height 17
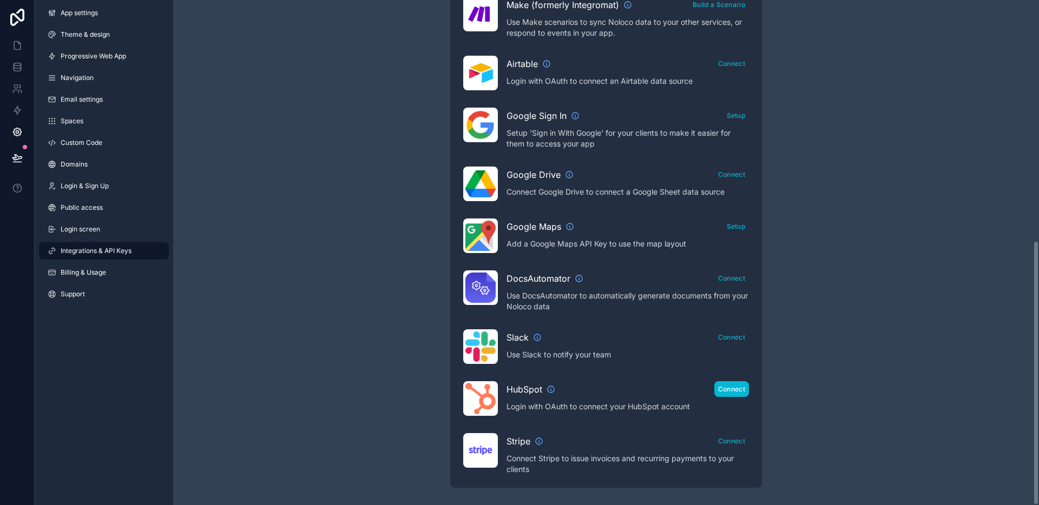
click at [731, 390] on button "Connect" at bounding box center [731, 390] width 35 height 16
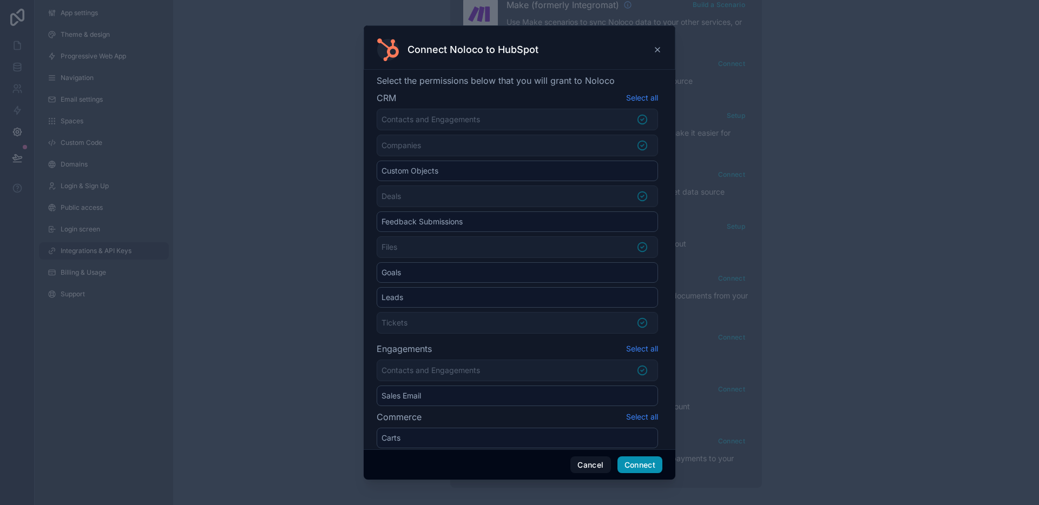
click at [642, 470] on button "Connect" at bounding box center [639, 465] width 45 height 17
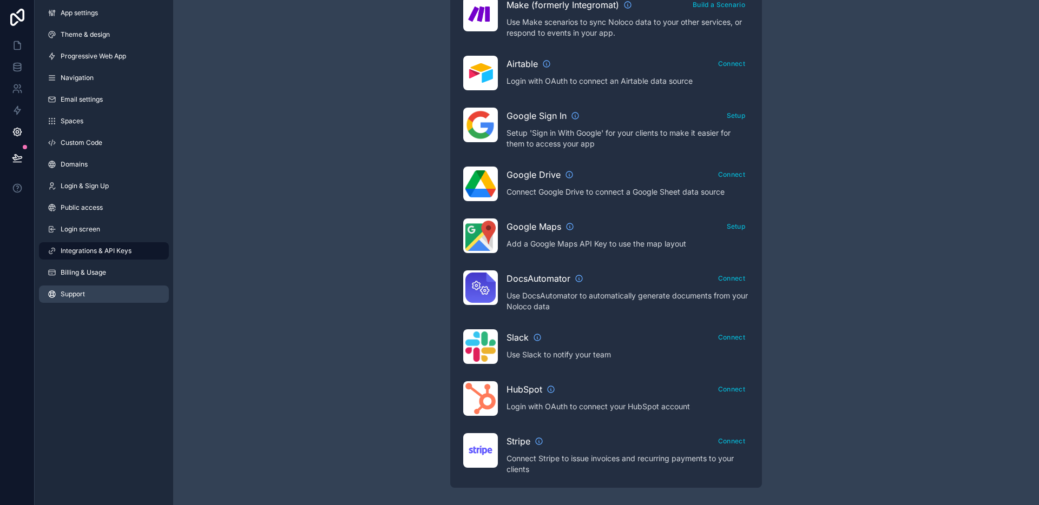
click at [70, 298] on span "Support" at bounding box center [73, 294] width 24 height 9
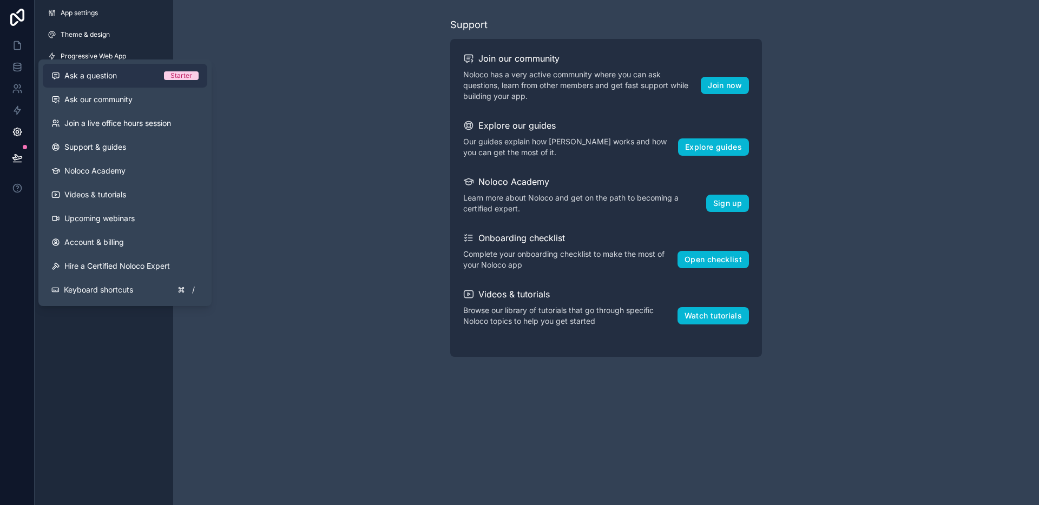
click at [117, 75] on div "Ask a question" at bounding box center [107, 75] width 113 height 11
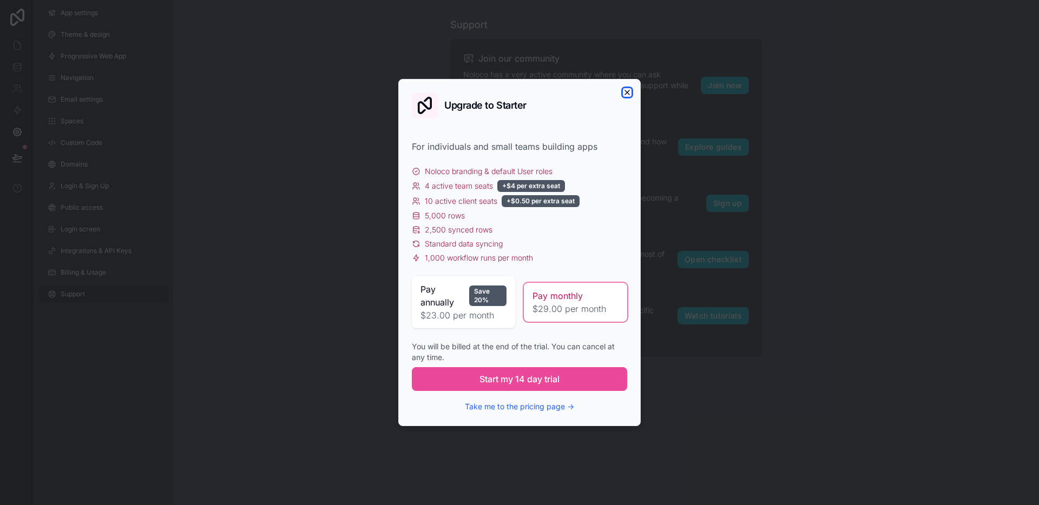
click at [623, 93] on icon "button" at bounding box center [627, 92] width 9 height 9
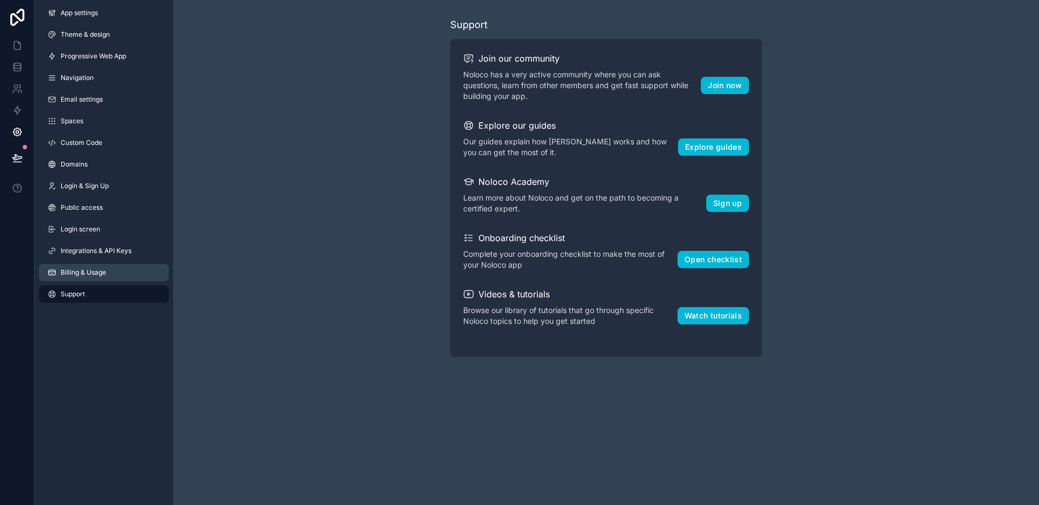
click at [70, 274] on span "Billing & Usage" at bounding box center [83, 272] width 45 height 9
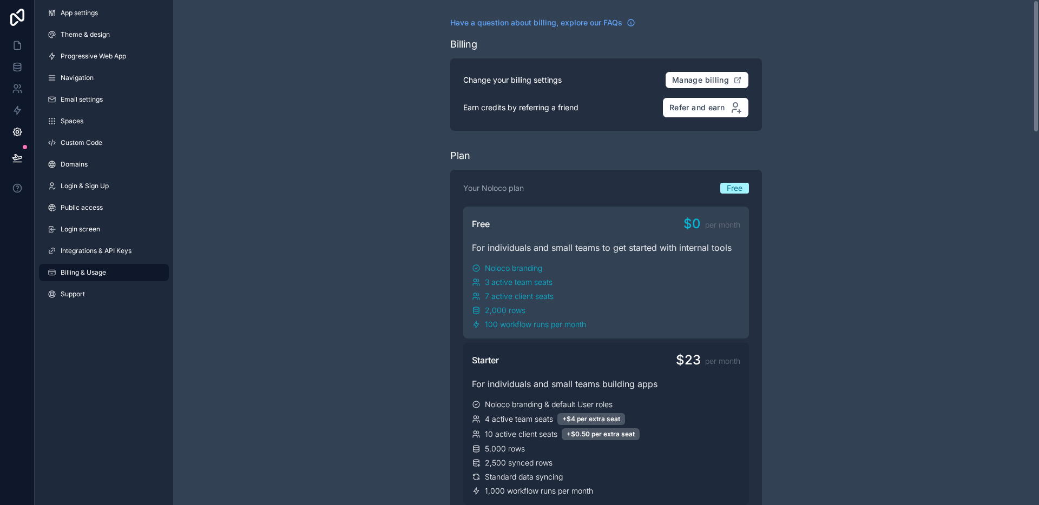
drag, startPoint x: 1034, startPoint y: 256, endPoint x: 1035, endPoint y: -34, distance: 290.1
click at [1035, 0] on html "App settings Theme & design Progressive Web App Navigation Email settings Space…" at bounding box center [519, 252] width 1039 height 505
